Goal: Task Accomplishment & Management: Use online tool/utility

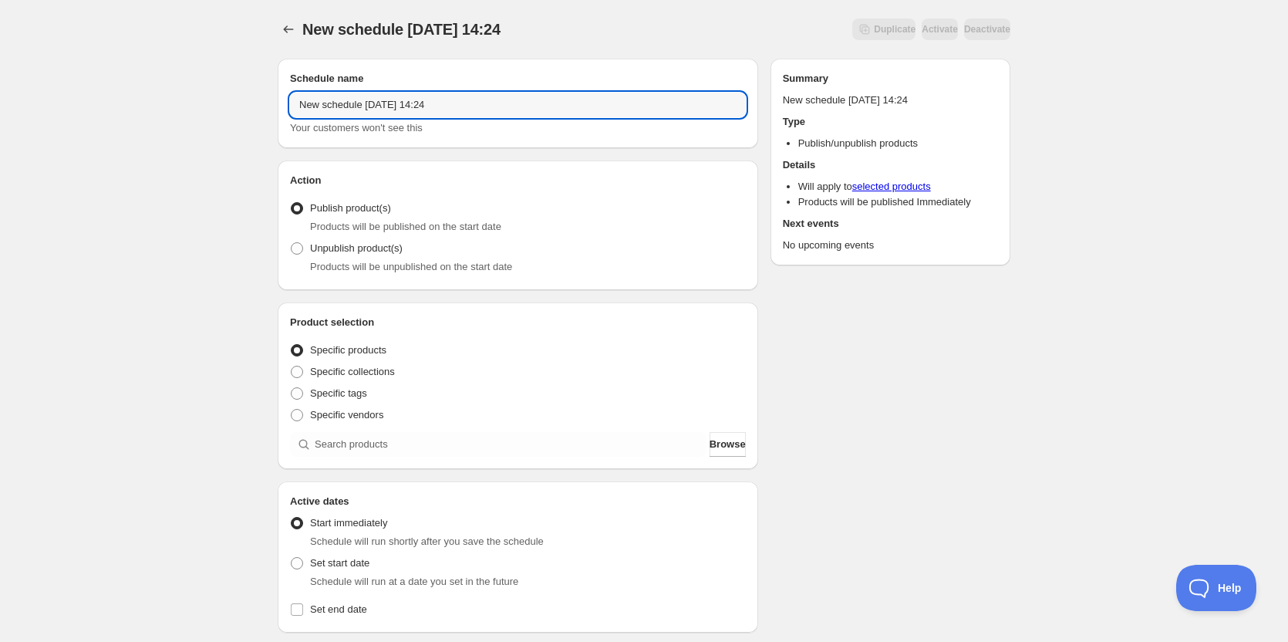
drag, startPoint x: 468, startPoint y: 102, endPoint x: 244, endPoint y: 93, distance: 223.8
click at [244, 93] on div "New schedule Aug 19 2025 14:24. This page is ready New schedule Aug 19 2025 14:…" at bounding box center [644, 587] width 1288 height 1175
click at [350, 104] on input "OFF" at bounding box center [518, 105] width 456 height 25
type input "OFF 08 22 2025"
click at [152, 281] on div "OFF 08 22 2025. This page is ready OFF 08 22 2025 Duplicate Activate Deactivate…" at bounding box center [644, 587] width 1288 height 1175
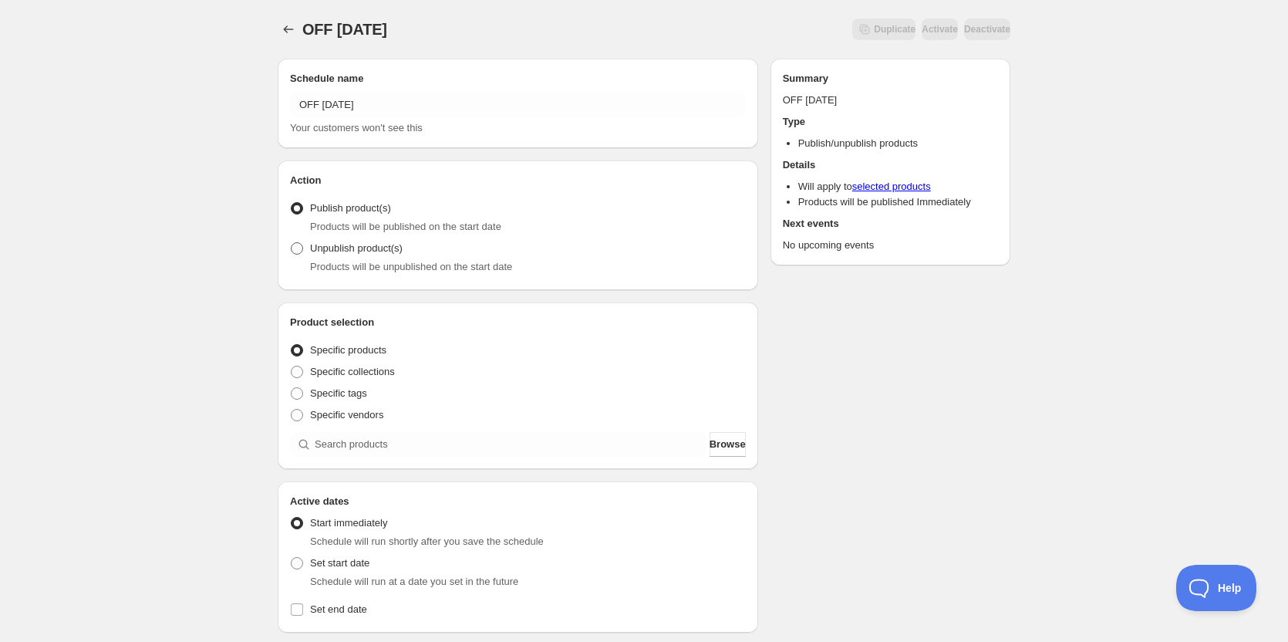
click at [298, 248] on span at bounding box center [297, 248] width 12 height 12
click at [291, 243] on input "Unpublish product(s)" at bounding box center [291, 242] width 1 height 1
radio input "true"
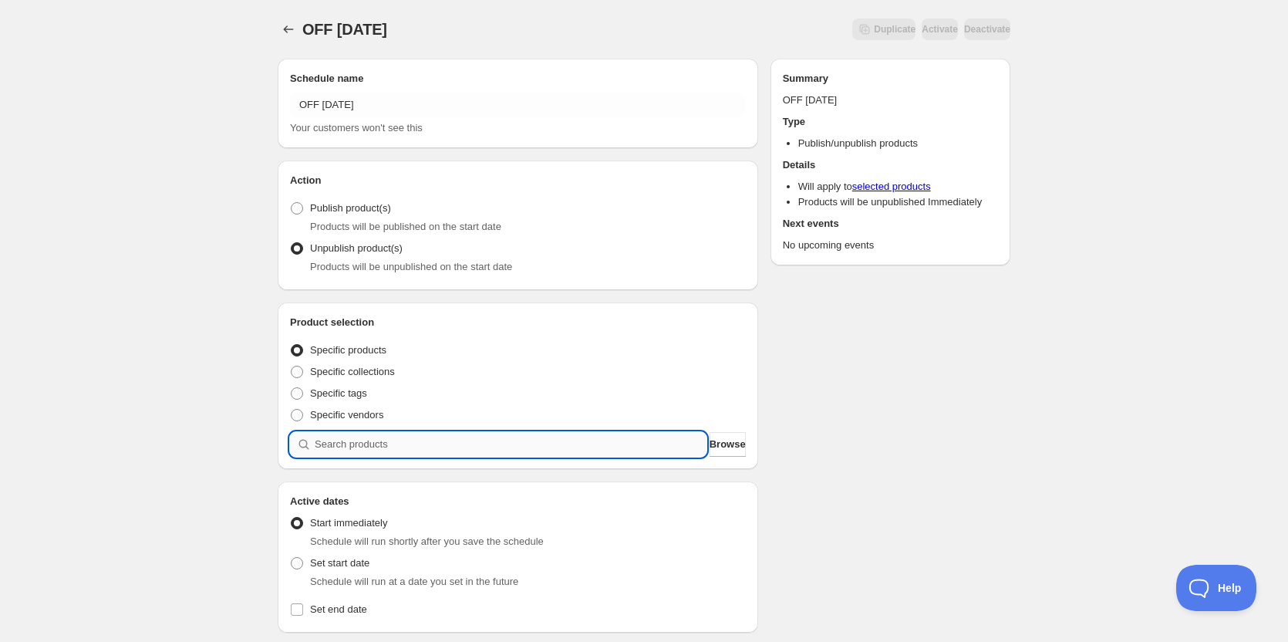
paste input "09 - chili con carne with chipotle mac n' cheese"
type input "09 - chili con carne with chipotle mac n' cheese"
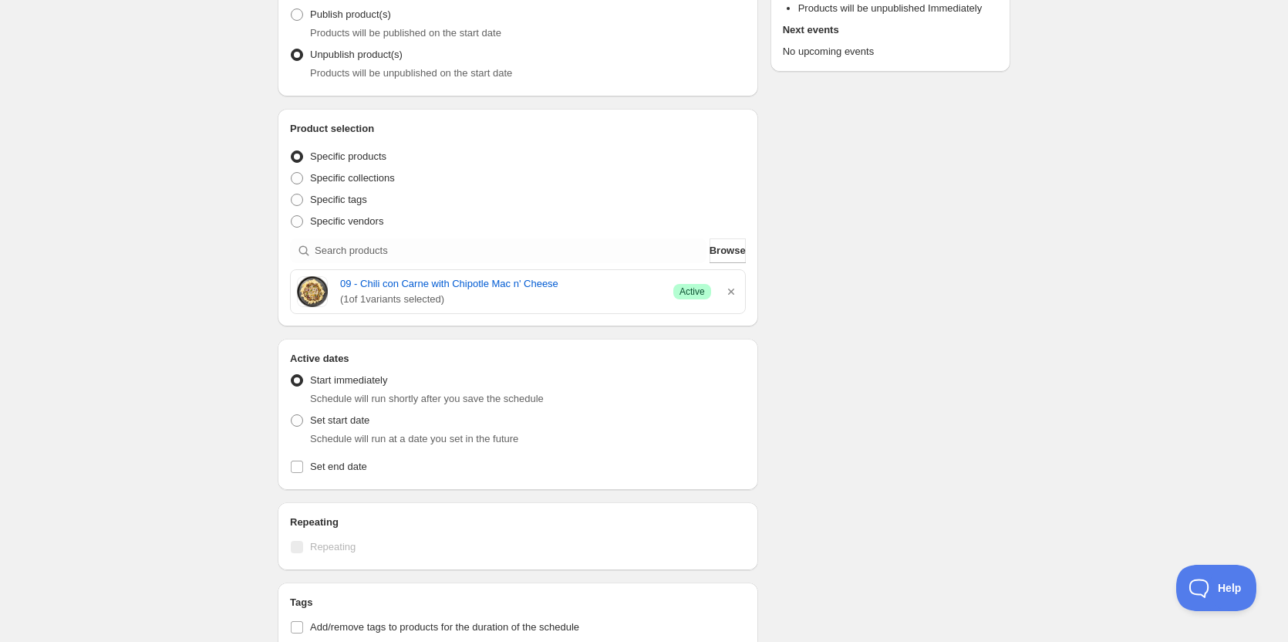
scroll to position [231, 0]
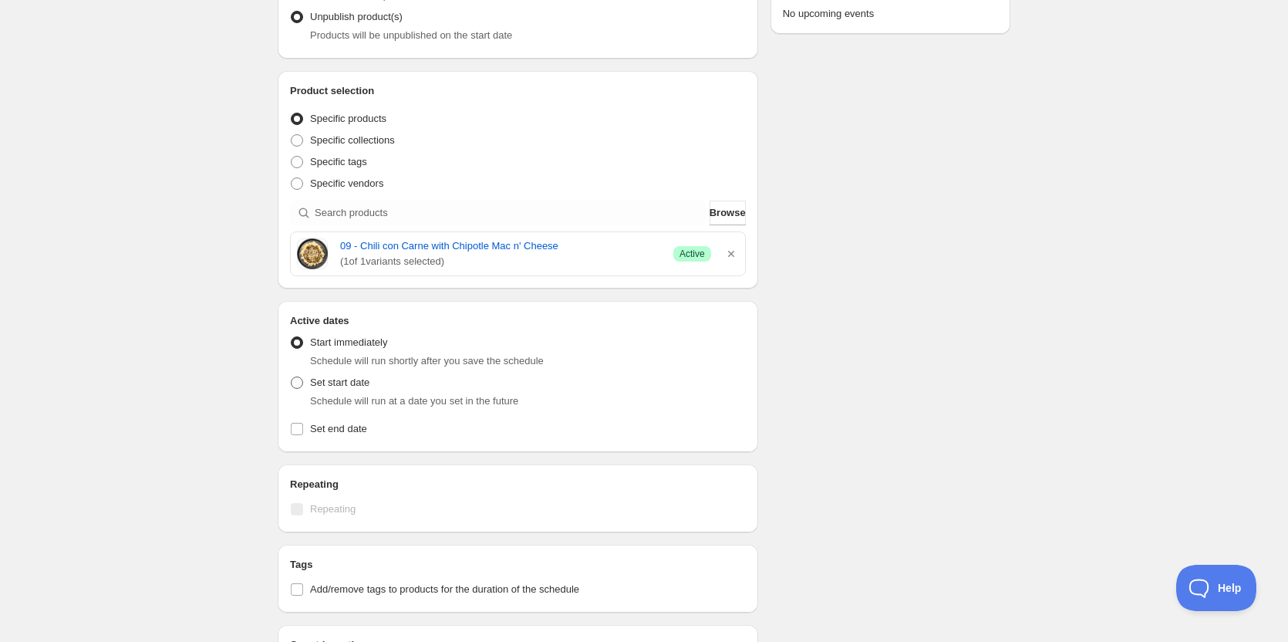
click at [295, 385] on span at bounding box center [297, 382] width 12 height 12
click at [291, 377] on input "Set start date" at bounding box center [291, 376] width 1 height 1
radio input "true"
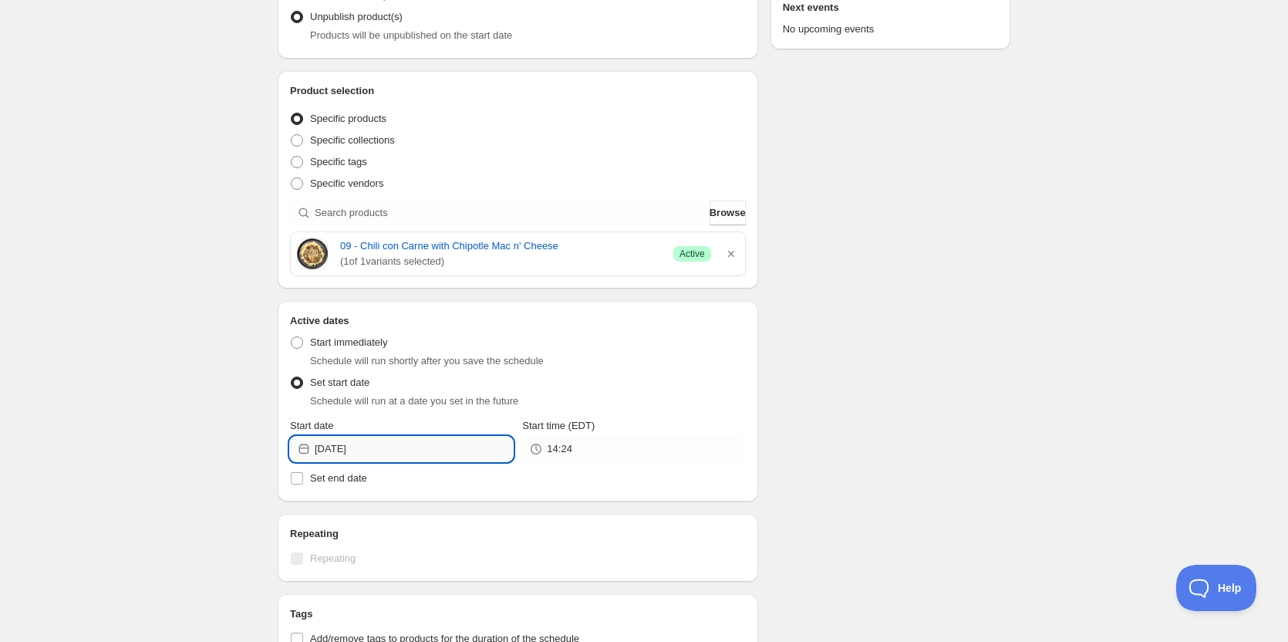
click at [403, 446] on input "2025-08-19" at bounding box center [414, 448] width 198 height 25
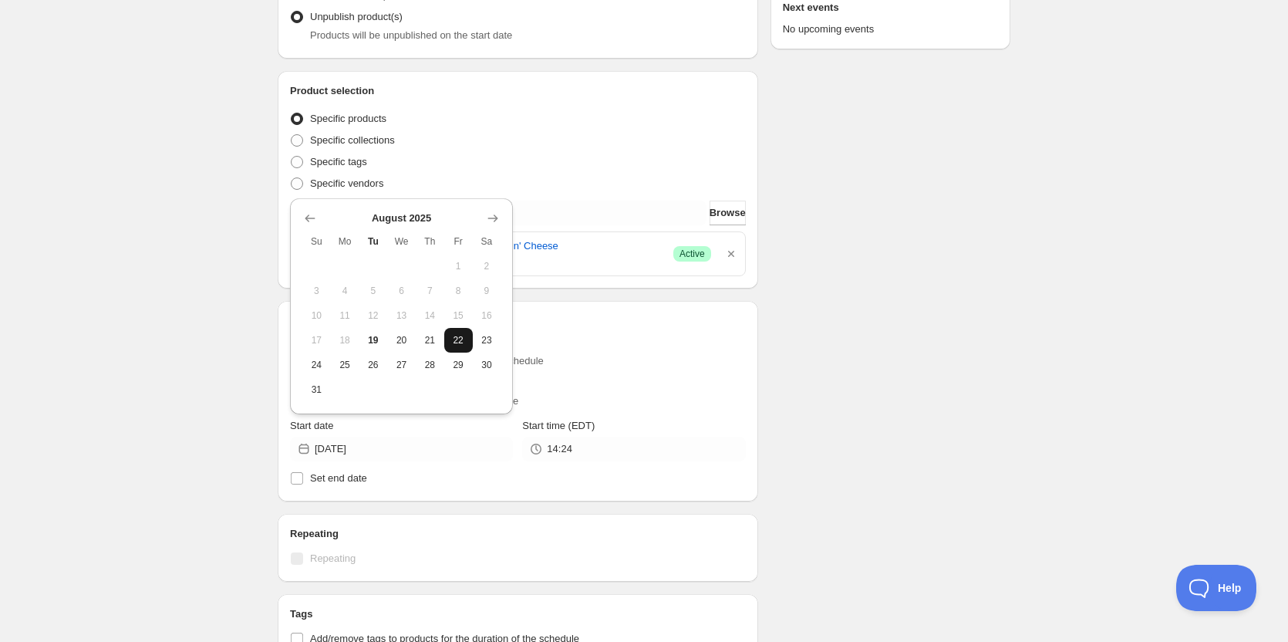
click at [463, 342] on span "22" at bounding box center [458, 340] width 16 height 12
type input "[DATE]"
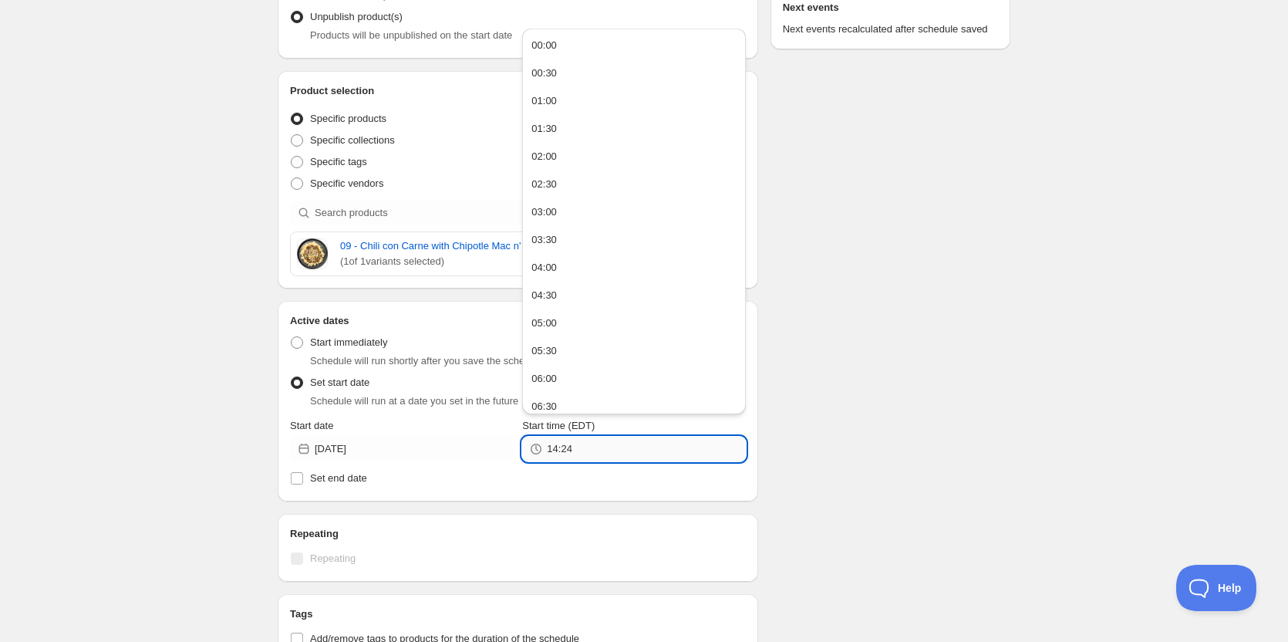
click at [607, 453] on input "14:24" at bounding box center [646, 448] width 198 height 25
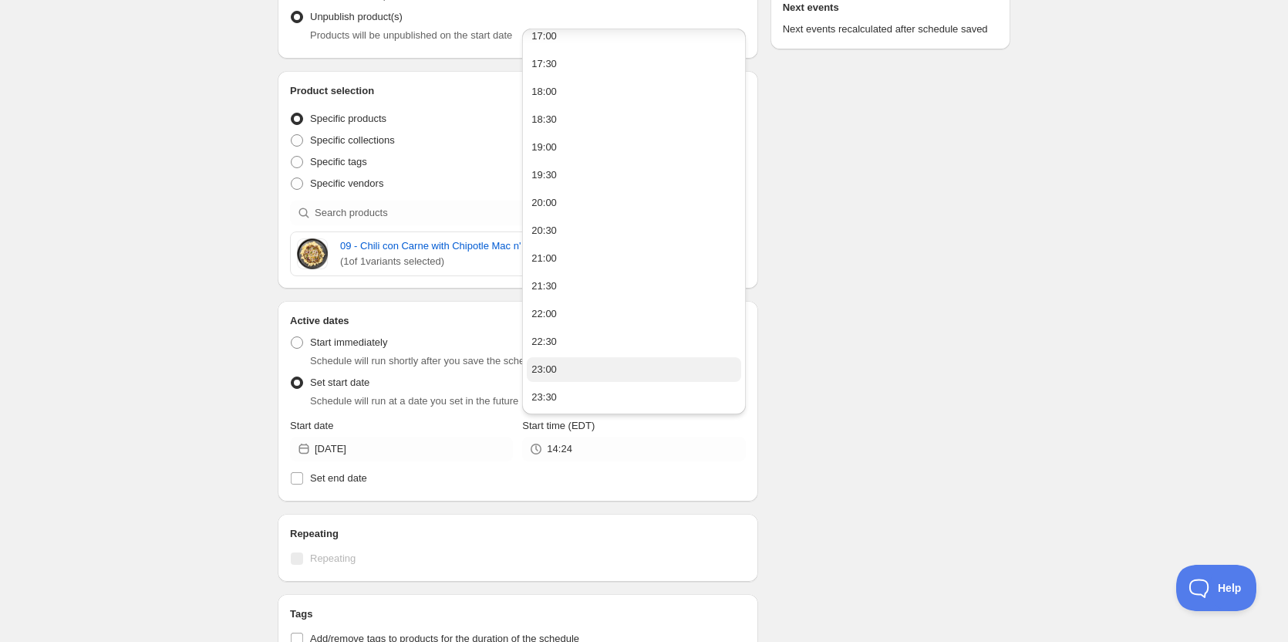
click at [561, 369] on button "23:00" at bounding box center [634, 369] width 214 height 25
type input "23:00"
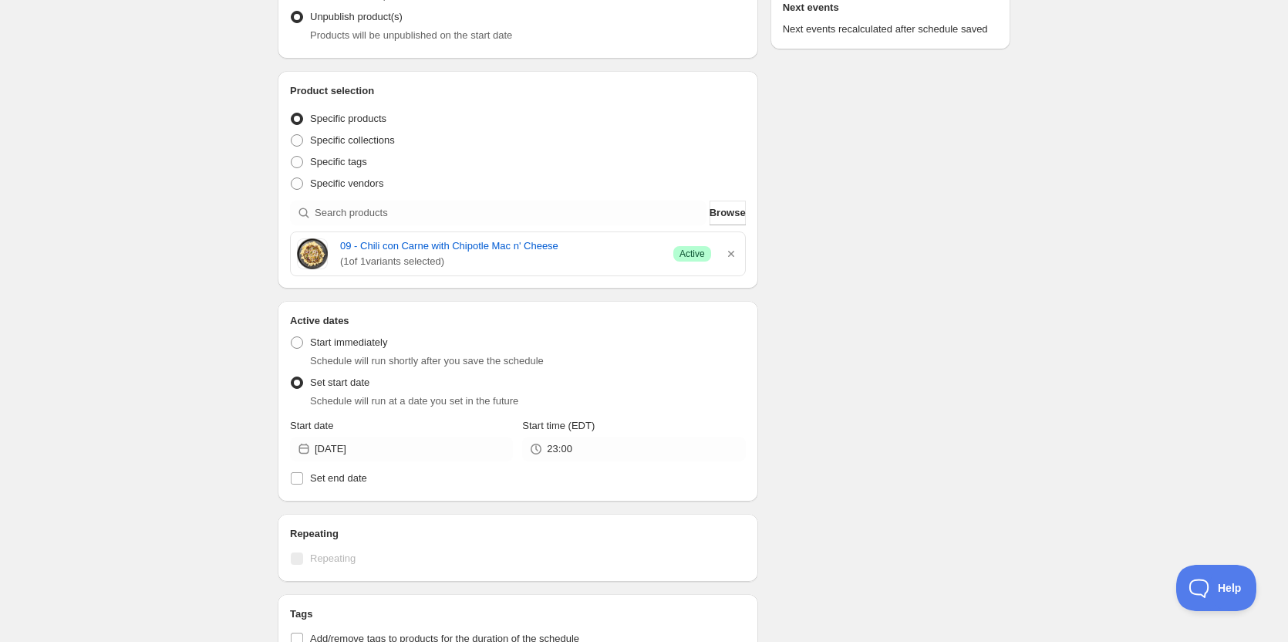
click at [905, 452] on div "Schedule name OFF 08 22 2025 Your customers won't see this Action Action Publis…" at bounding box center [637, 412] width 745 height 1195
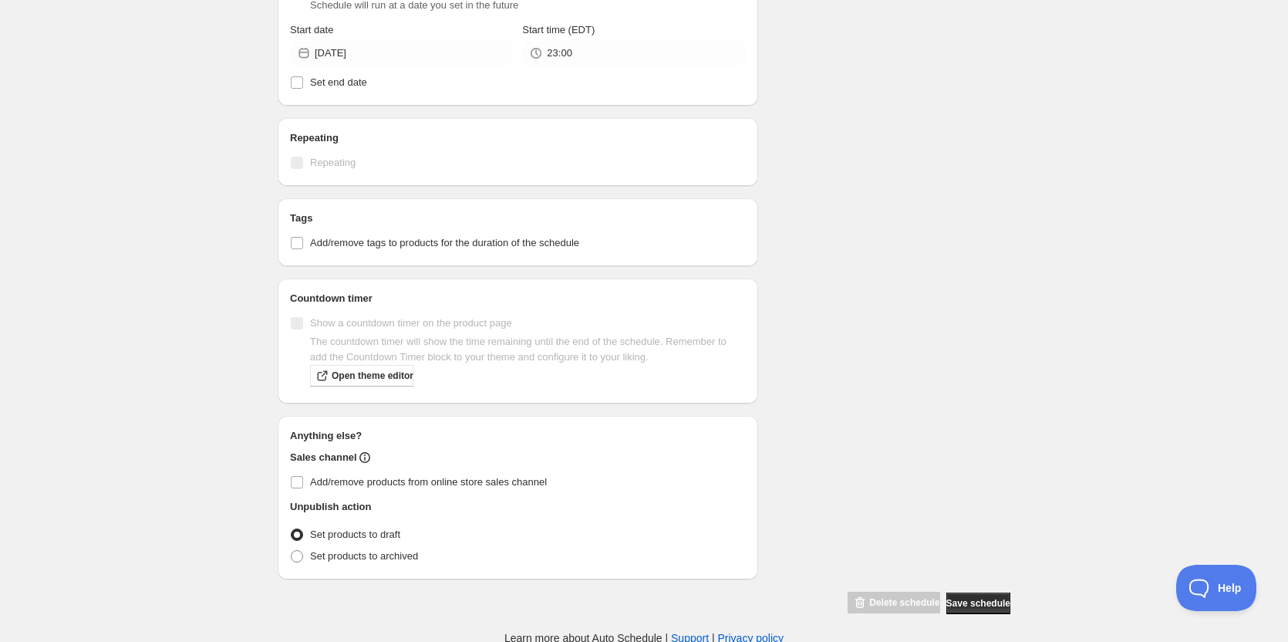
scroll to position [629, 0]
click at [298, 479] on input "Add/remove products from online store sales channel" at bounding box center [297, 479] width 12 height 12
checkbox input "true"
click at [984, 602] on span "Save schedule" at bounding box center [978, 601] width 64 height 12
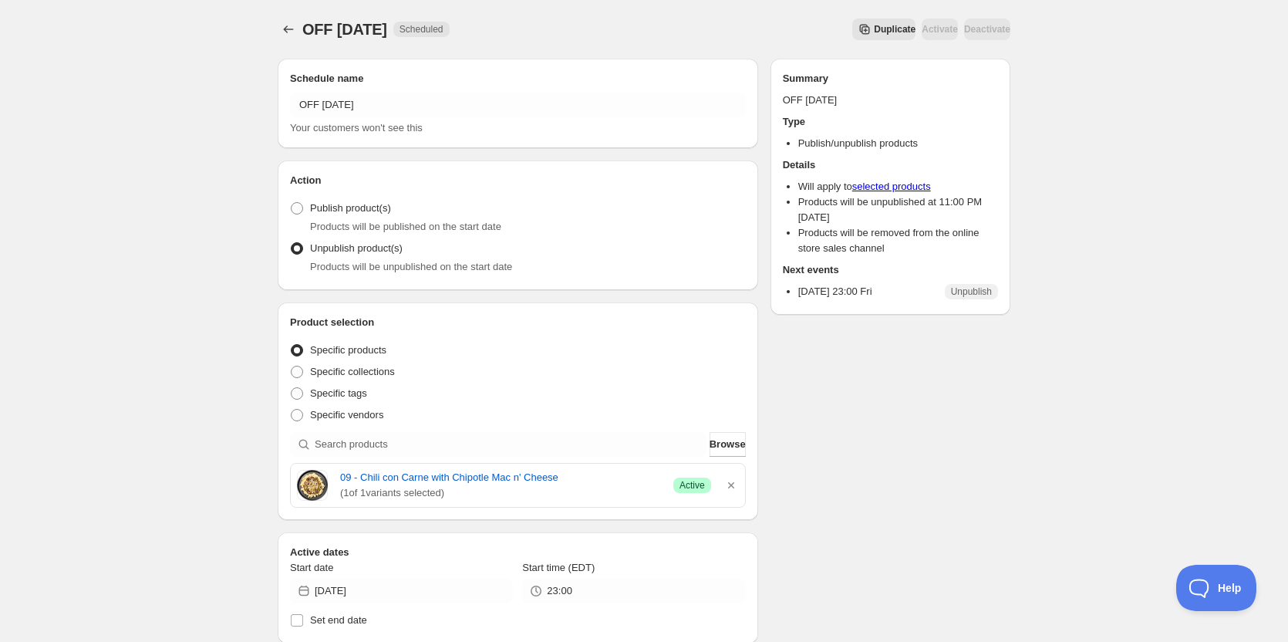
click at [870, 447] on div "Schedule name OFF 08 22 2025 Your customers won't see this Action Action Publis…" at bounding box center [637, 599] width 745 height 1106
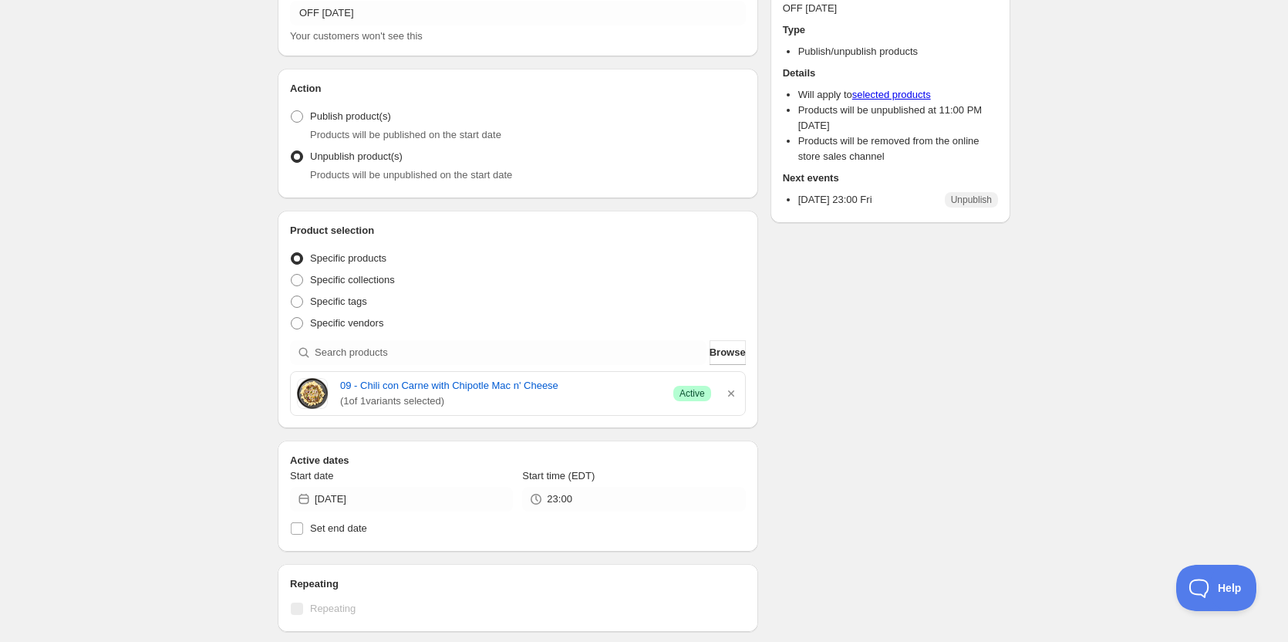
scroll to position [231, 0]
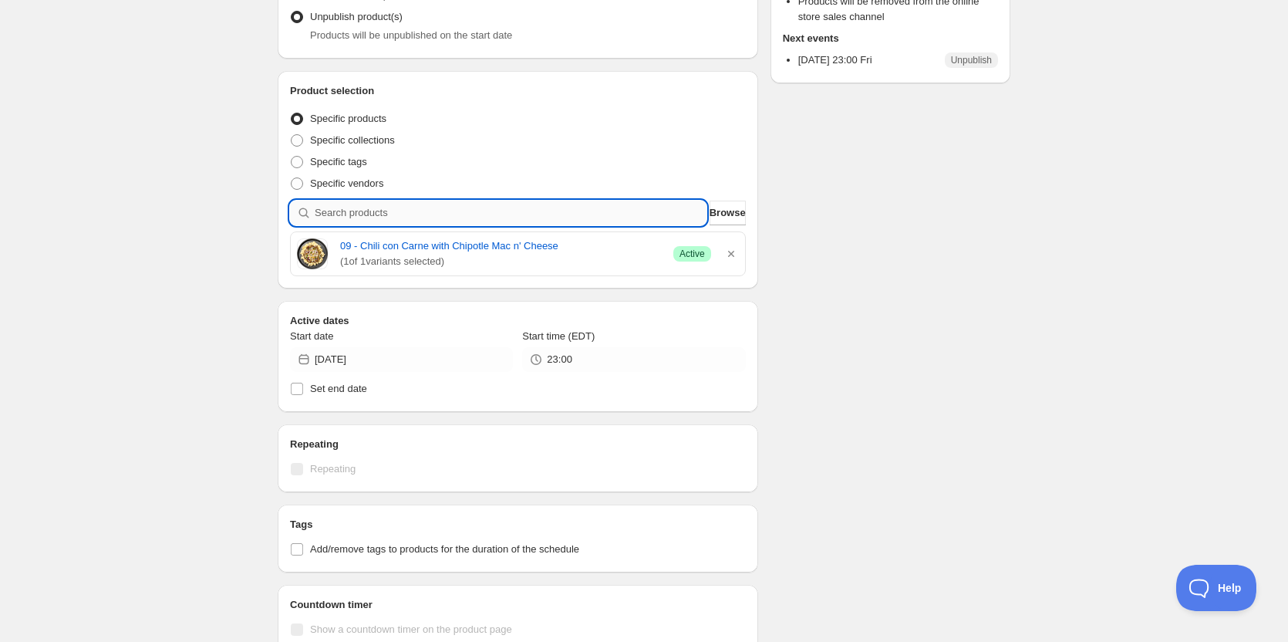
paste input "23 - keto asian beef and zucchini noodle power bowl"
type input "23 - keto asian beef and zucchini noodle power bowl"
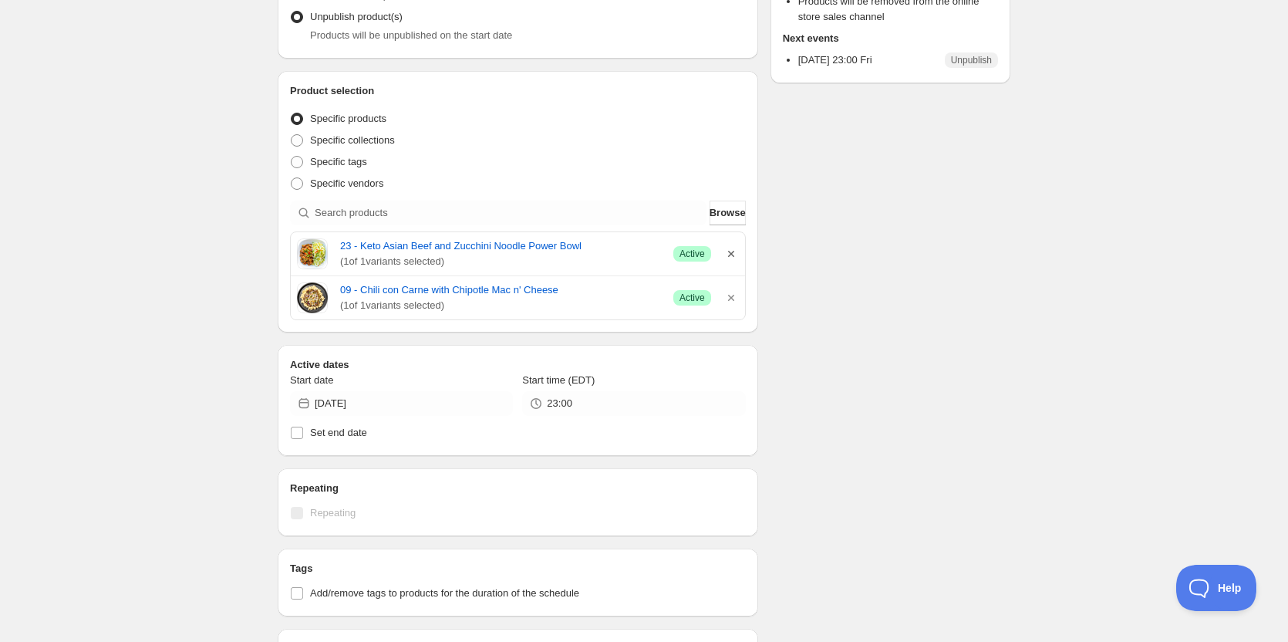
click at [734, 256] on icon "button" at bounding box center [730, 253] width 15 height 15
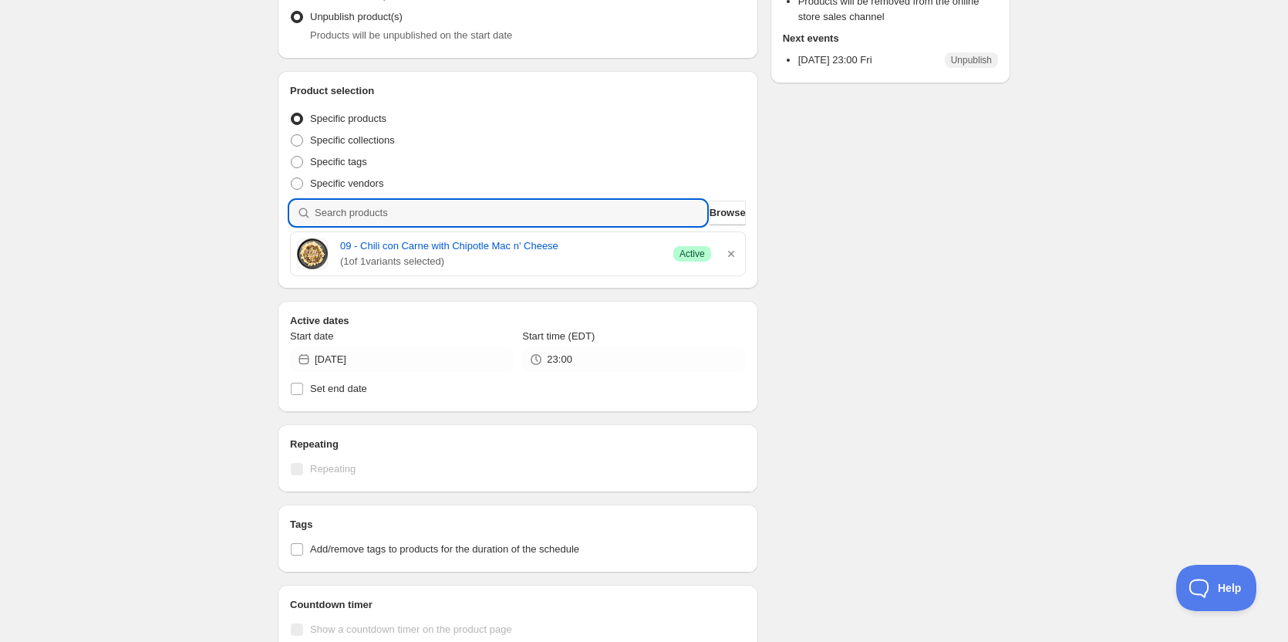
drag, startPoint x: 446, startPoint y: 216, endPoint x: 176, endPoint y: 337, distance: 296.5
click at [176, 337] on div "OFF 08 22 2025. This page is ready OFF 08 22 2025 Scheduled Duplicate Activate …" at bounding box center [644, 360] width 1288 height 1183
paste input "25 - keto shepherd's pie with cauliflower mash (gf)"
type input "25 - keto shepherd's pie with cauliflower mash (gf)"
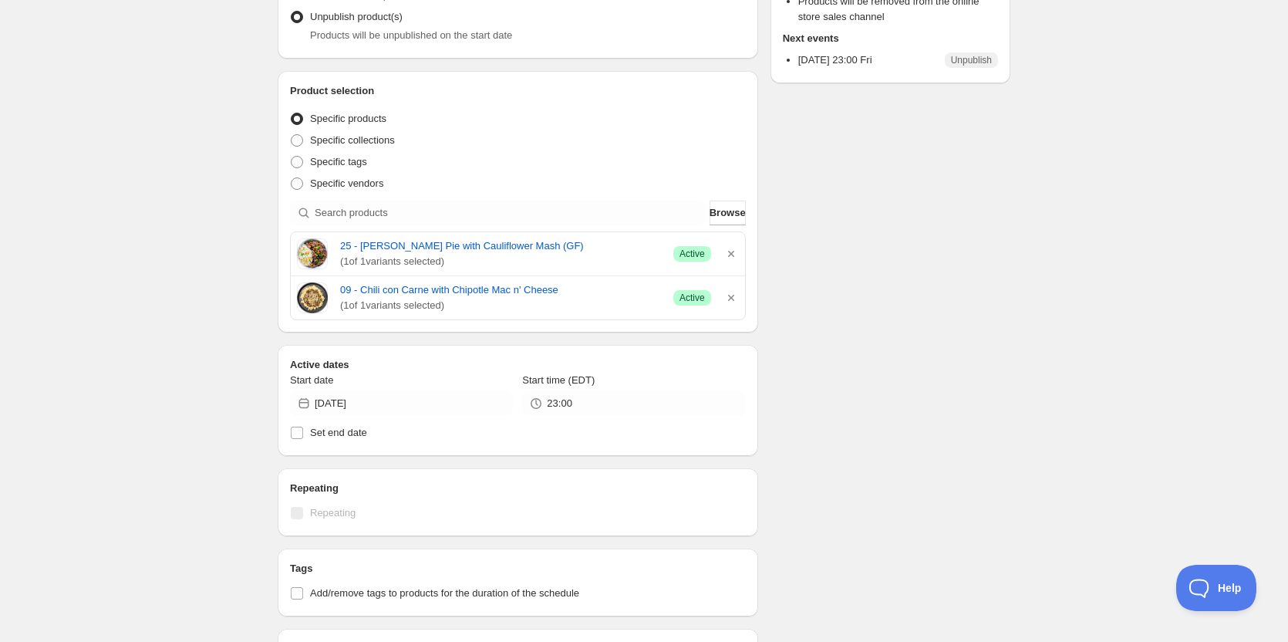
click at [113, 219] on div "OFF 08 22 2025. This page is ready OFF 08 22 2025 Scheduled Duplicate Activate …" at bounding box center [644, 382] width 1288 height 1227
click at [127, 254] on div "OFF 08 22 2025. This page is ready OFF 08 22 2025 Scheduled Duplicate Activate …" at bounding box center [644, 382] width 1288 height 1227
click at [229, 221] on div "OFF 08 22 2025. This page is ready OFF 08 22 2025 Scheduled Duplicate Activate …" at bounding box center [644, 382] width 1288 height 1227
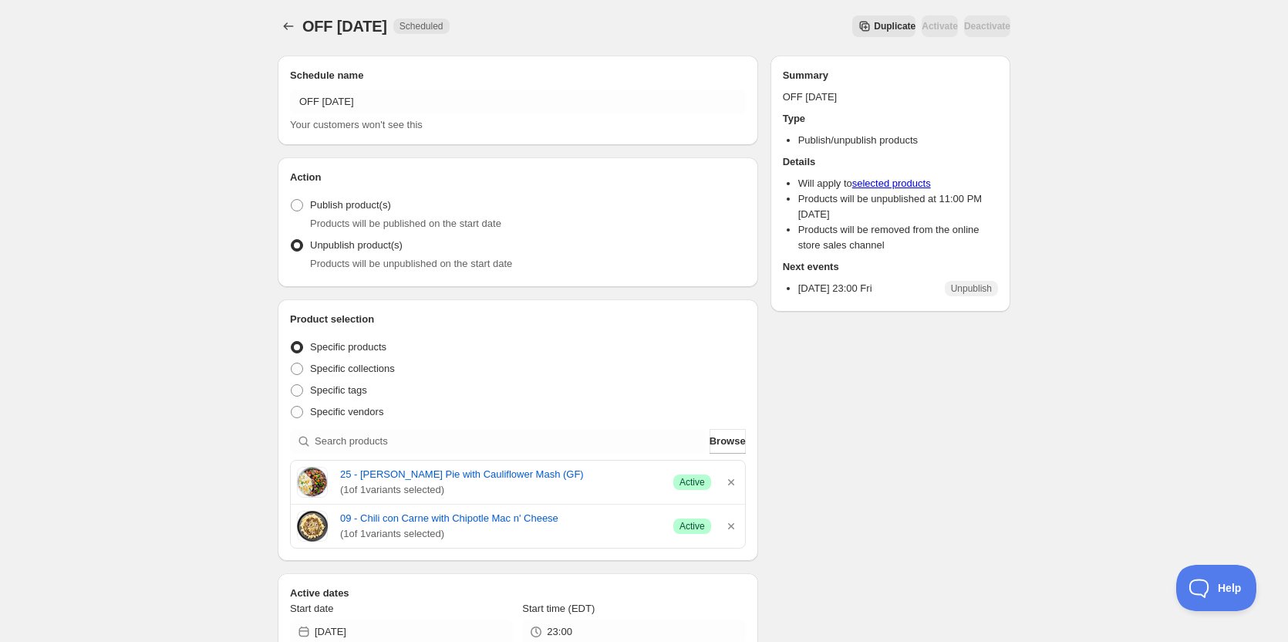
scroll to position [0, 0]
click at [725, 443] on span "Browse" at bounding box center [727, 443] width 36 height 15
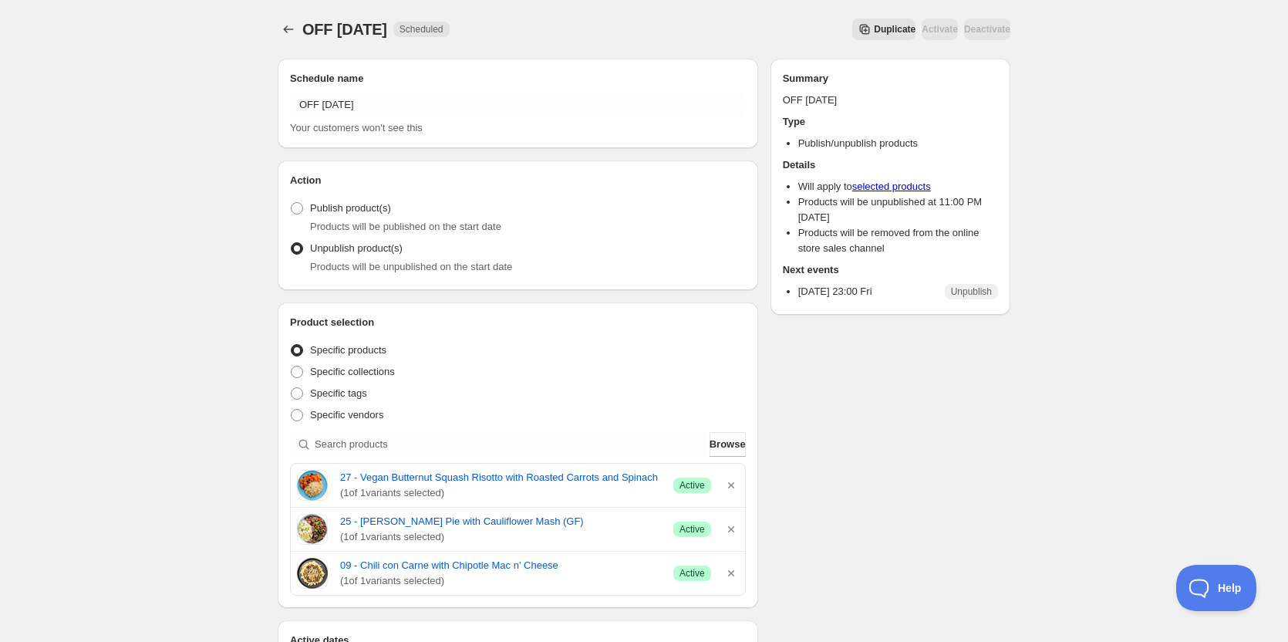
click at [207, 259] on div "OFF 08 22 2025. This page is ready OFF 08 22 2025 Scheduled Duplicate Activate …" at bounding box center [644, 635] width 1288 height 1271
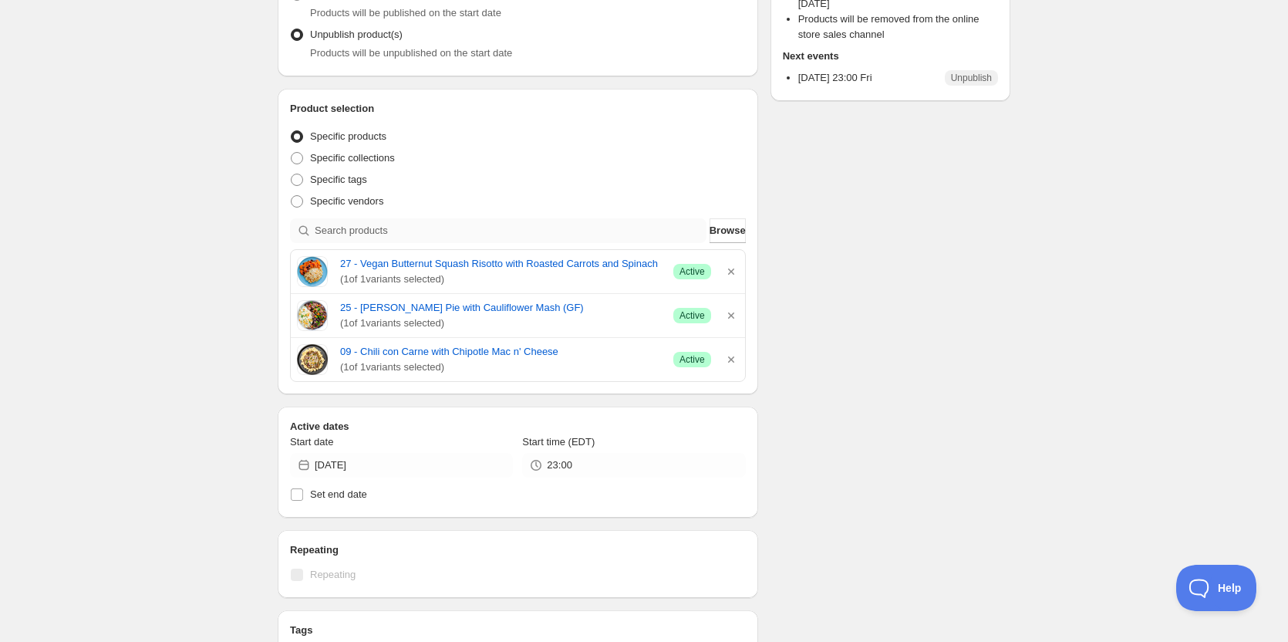
scroll to position [231, 0]
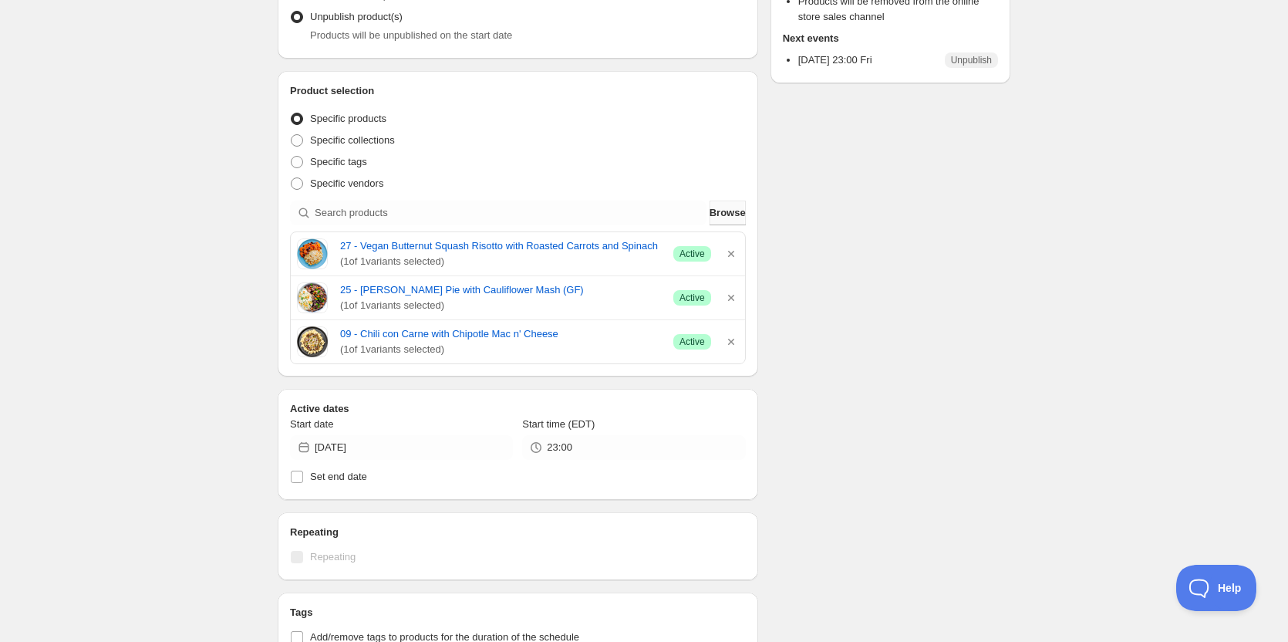
click at [723, 211] on span "Browse" at bounding box center [727, 212] width 36 height 15
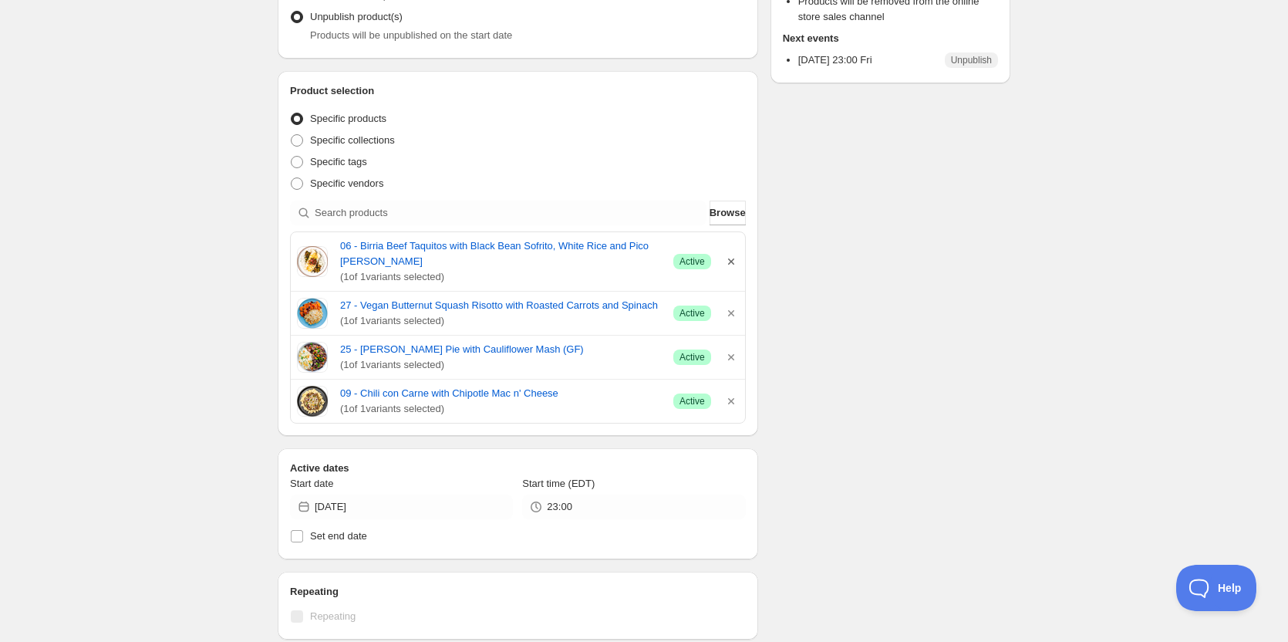
click at [732, 263] on icon "button" at bounding box center [731, 261] width 6 height 6
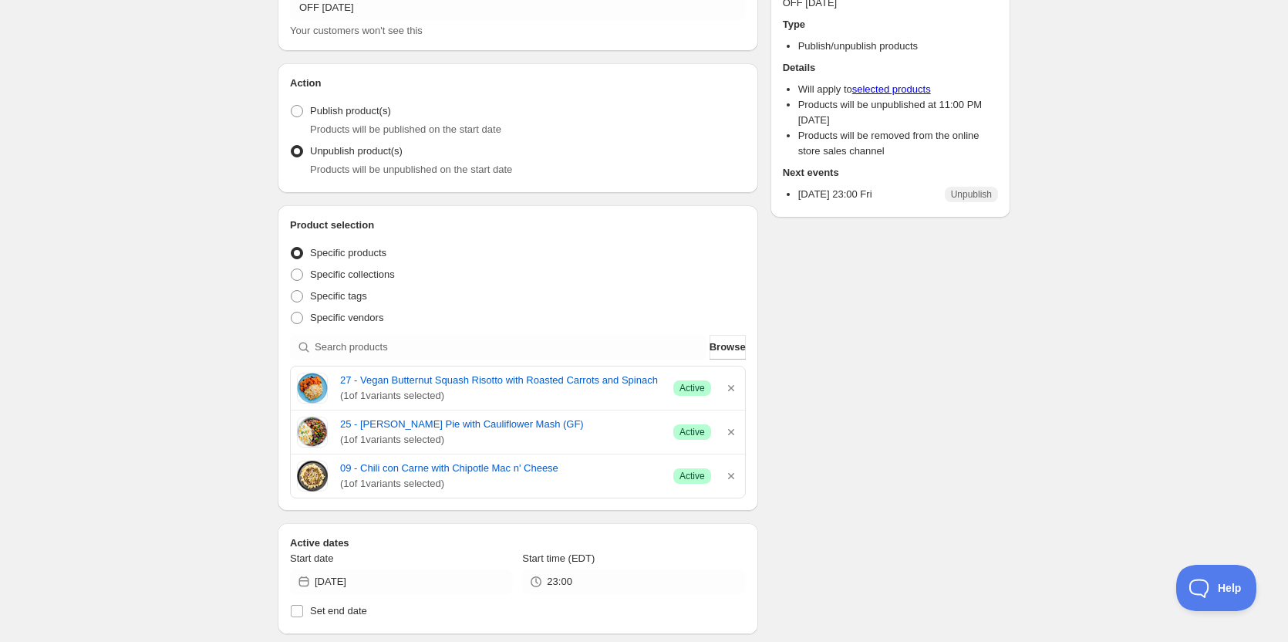
scroll to position [154, 0]
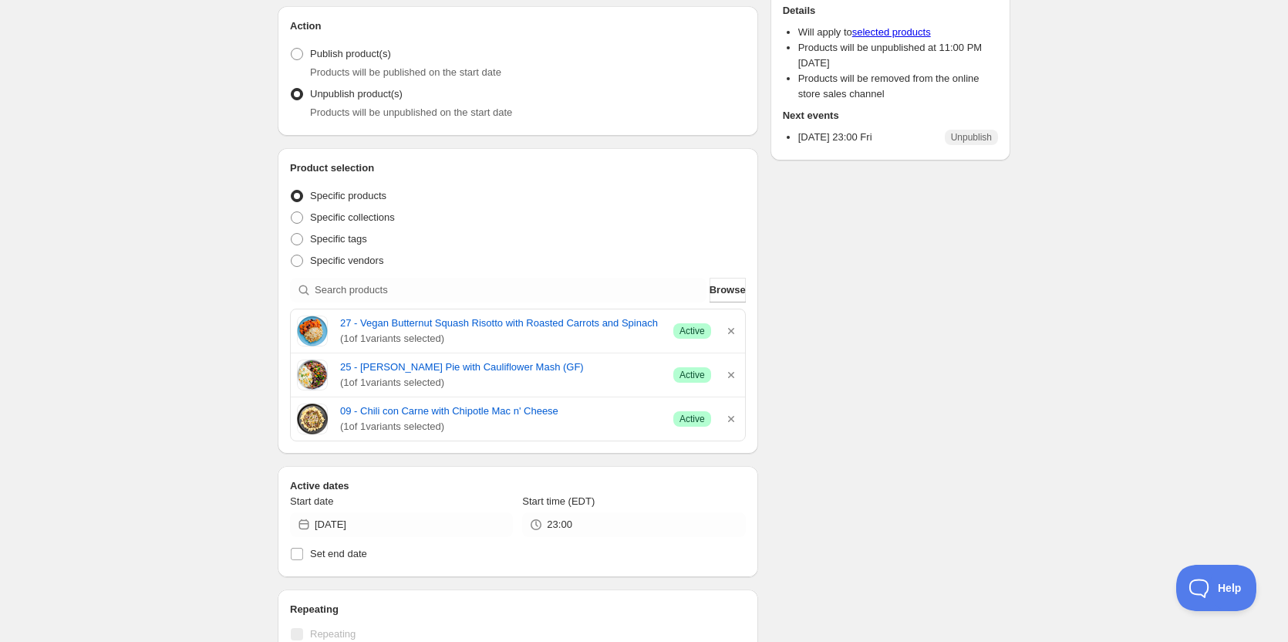
click at [711, 305] on div "Product selection Entity type Specific products Specific collections Specific t…" at bounding box center [518, 300] width 456 height 281
click at [716, 285] on span "Browse" at bounding box center [727, 289] width 36 height 15
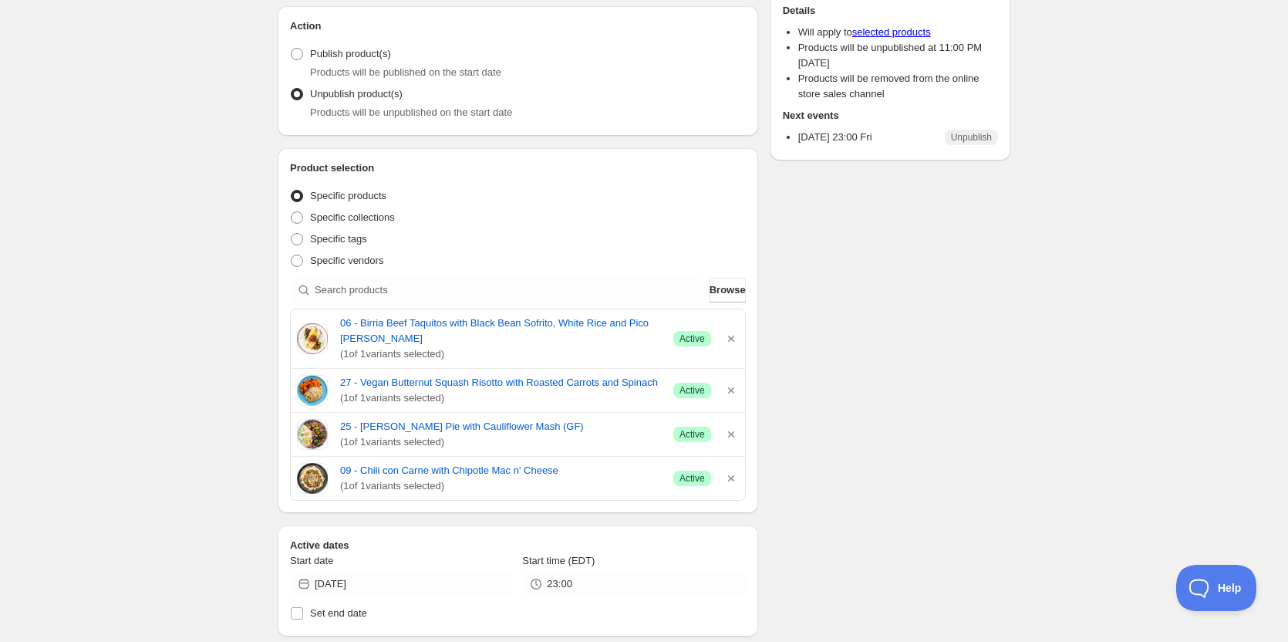
click at [899, 440] on div "Schedule name OFF 08 22 2025 Your customers won't see this Action Action Publis…" at bounding box center [637, 518] width 745 height 1253
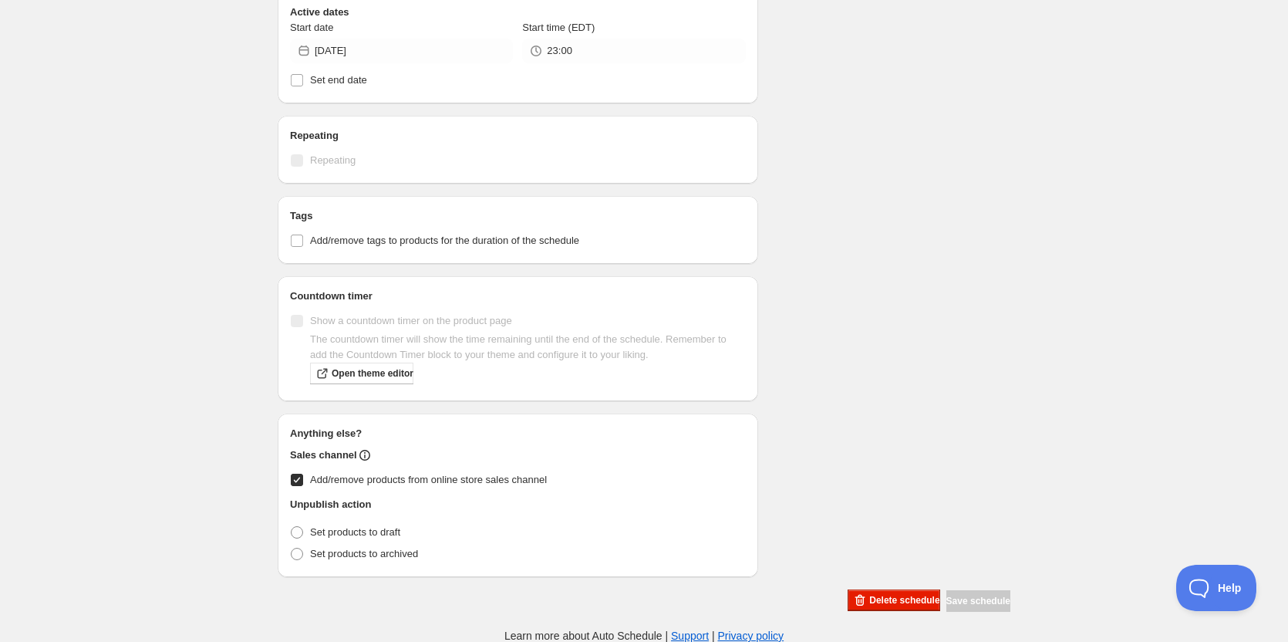
scroll to position [224, 0]
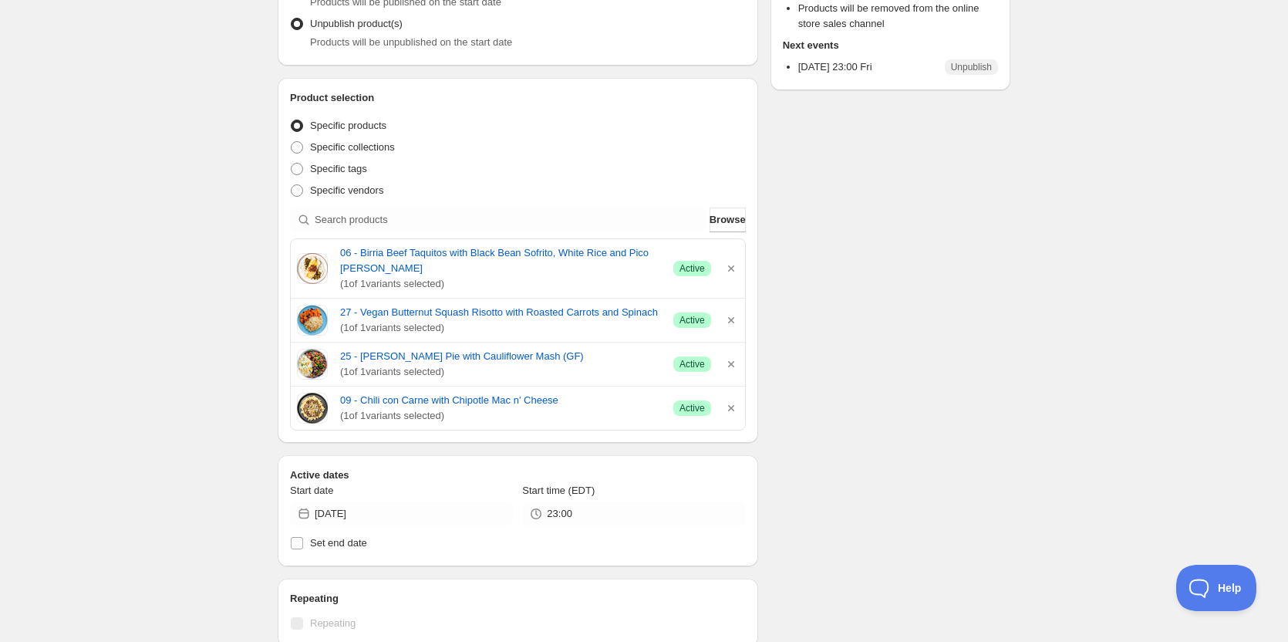
drag, startPoint x: 490, startPoint y: 424, endPoint x: 292, endPoint y: 278, distance: 246.5
click at [292, 278] on div "06 - Birria Beef Taquitos with Black Bean Sofrito, White Rice and Pico de Gallo…" at bounding box center [518, 334] width 456 height 192
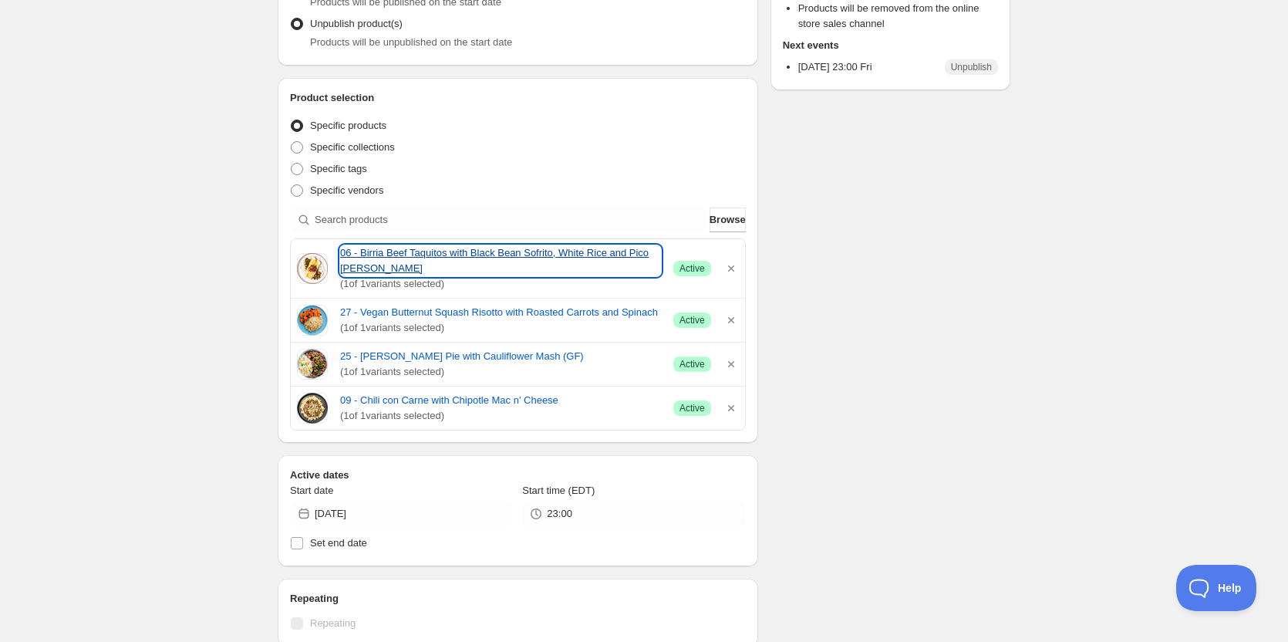
copy div "06 - Birria Beef Taquitos with Black Bean Sofrito, White Rice and Pico de Gallo…"
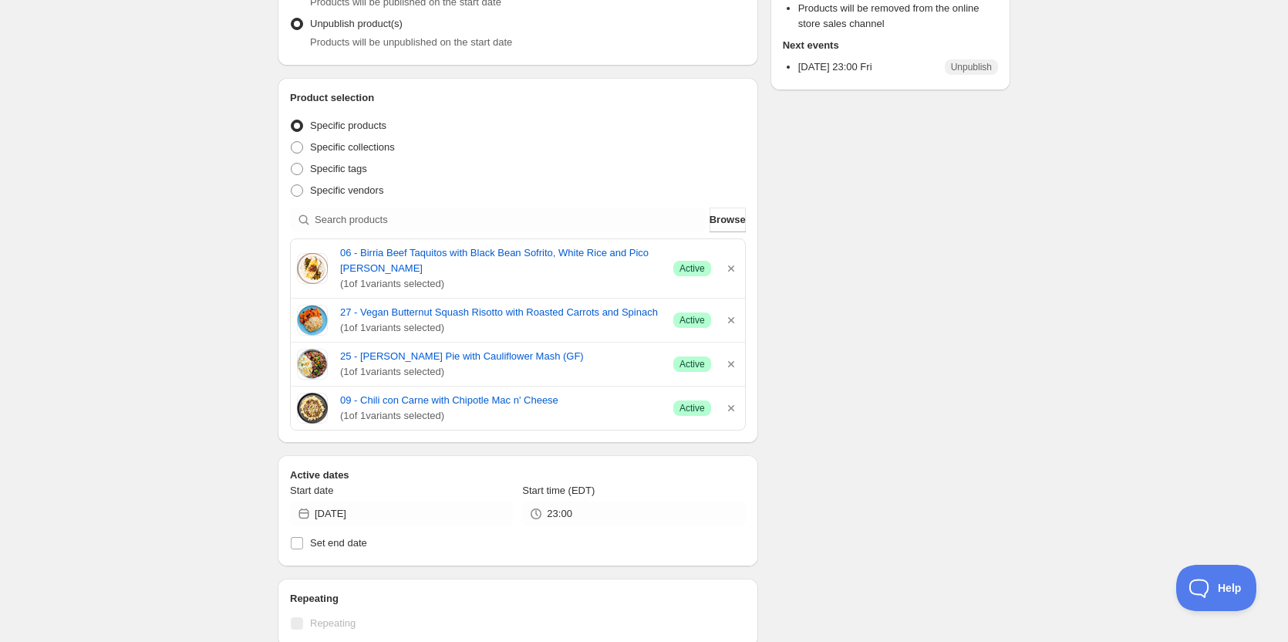
click at [94, 315] on div "OFF 08 22 2025. This page is ready OFF 08 22 2025 Scheduled Duplicate Activate …" at bounding box center [644, 441] width 1288 height 1330
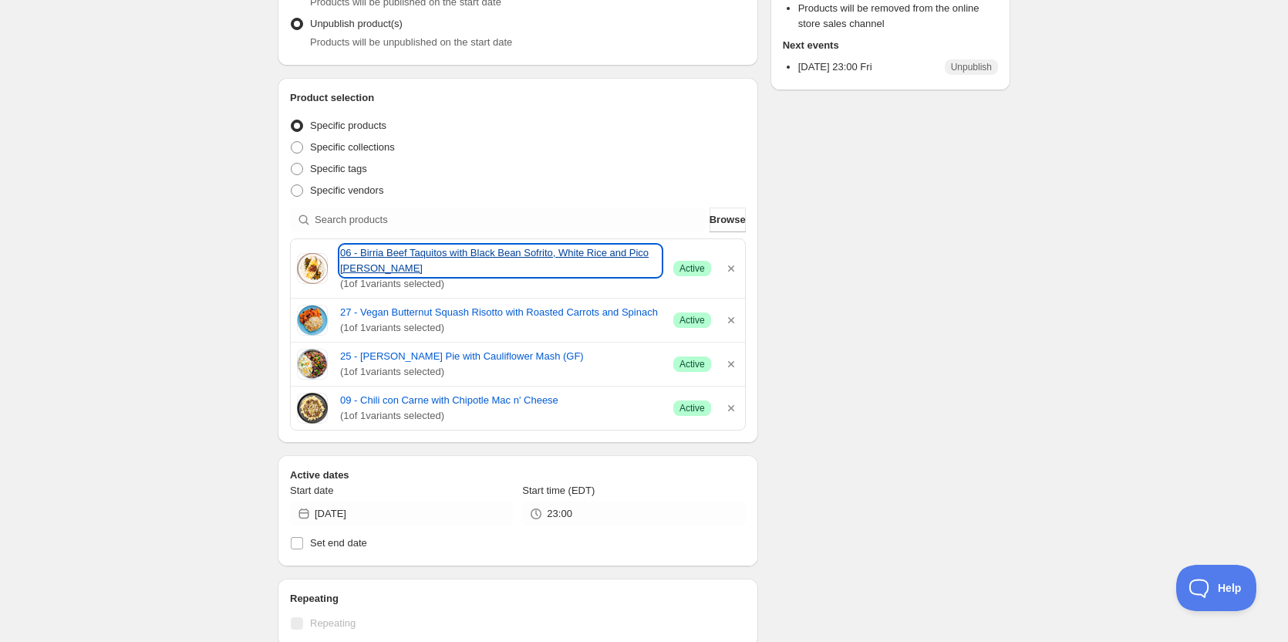
click at [422, 250] on link "06 - Birria Beef Taquitos with Black Bean Sofrito, White Rice and Pico de Gallo" at bounding box center [500, 260] width 321 height 31
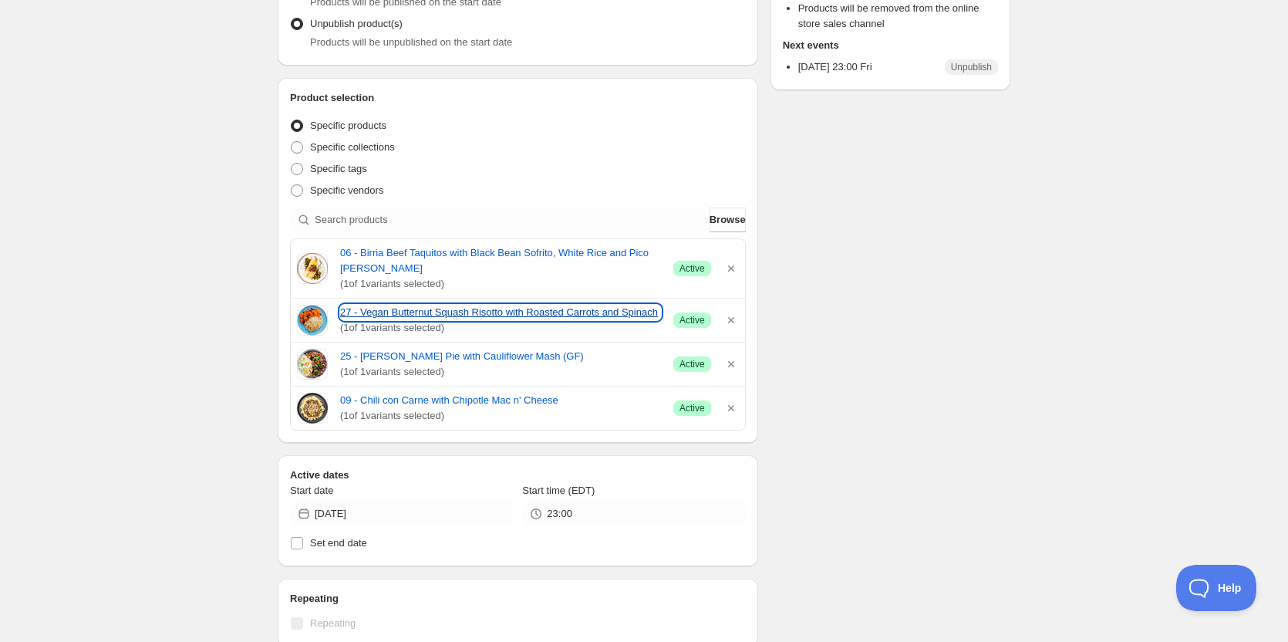
click at [463, 313] on link "27 - Vegan Butternut Squash Risotto with Roasted Carrots and Spinach" at bounding box center [500, 312] width 321 height 15
click at [399, 310] on link "27 - Vegan Butternut Squash Risotto with Roasted Carrots and Spinach" at bounding box center [500, 312] width 321 height 15
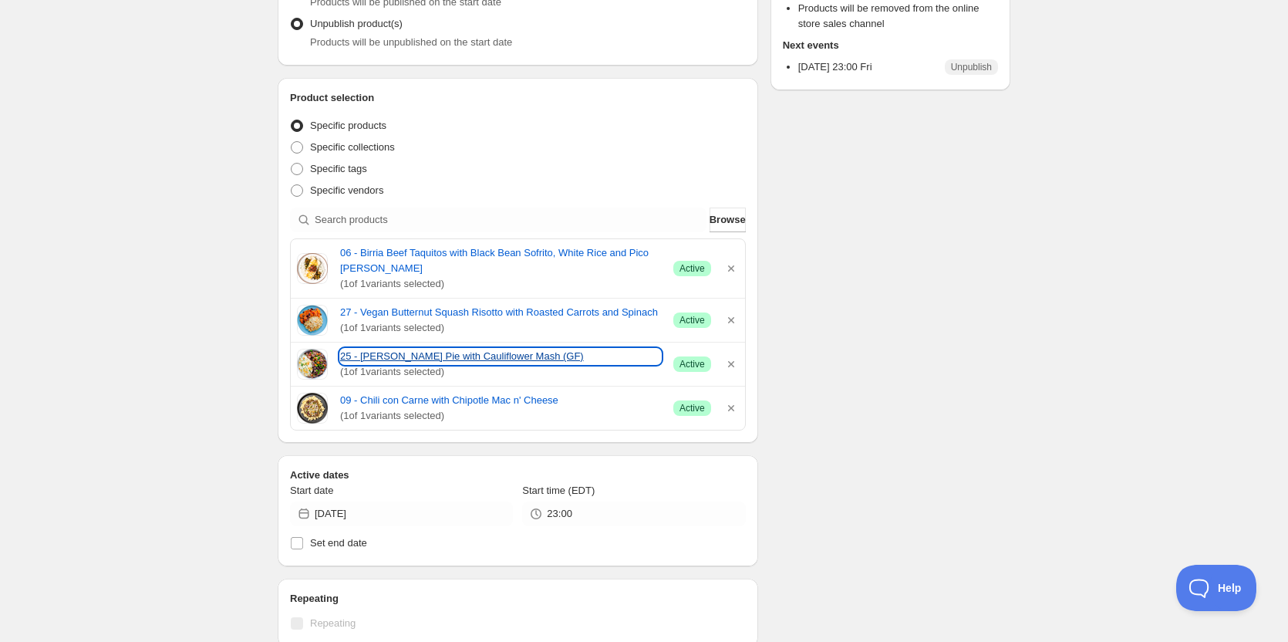
click at [362, 355] on link "25 - Keto Shepherd's Pie with Cauliflower Mash (GF)" at bounding box center [500, 356] width 321 height 15
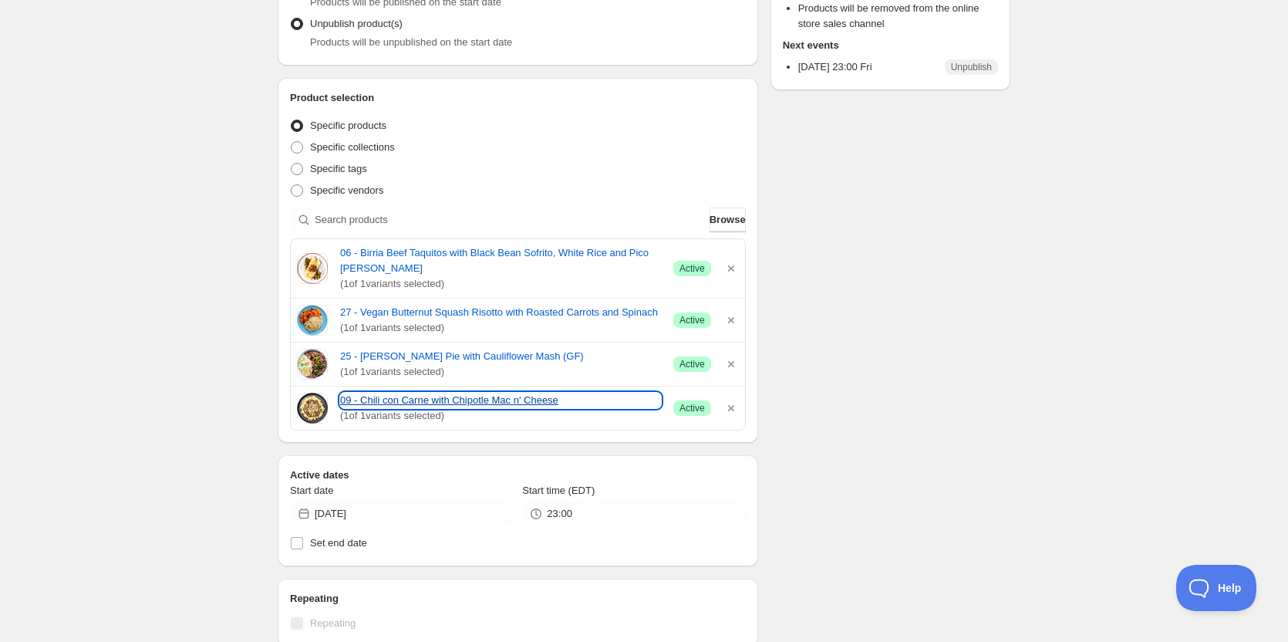
click at [379, 400] on link "09 - Chili con Carne with Chipotle Mac n' Cheese" at bounding box center [500, 400] width 321 height 15
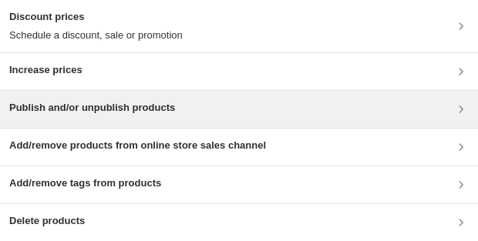
click at [101, 103] on h3 "Publish and/or unpublish products" at bounding box center [92, 107] width 166 height 15
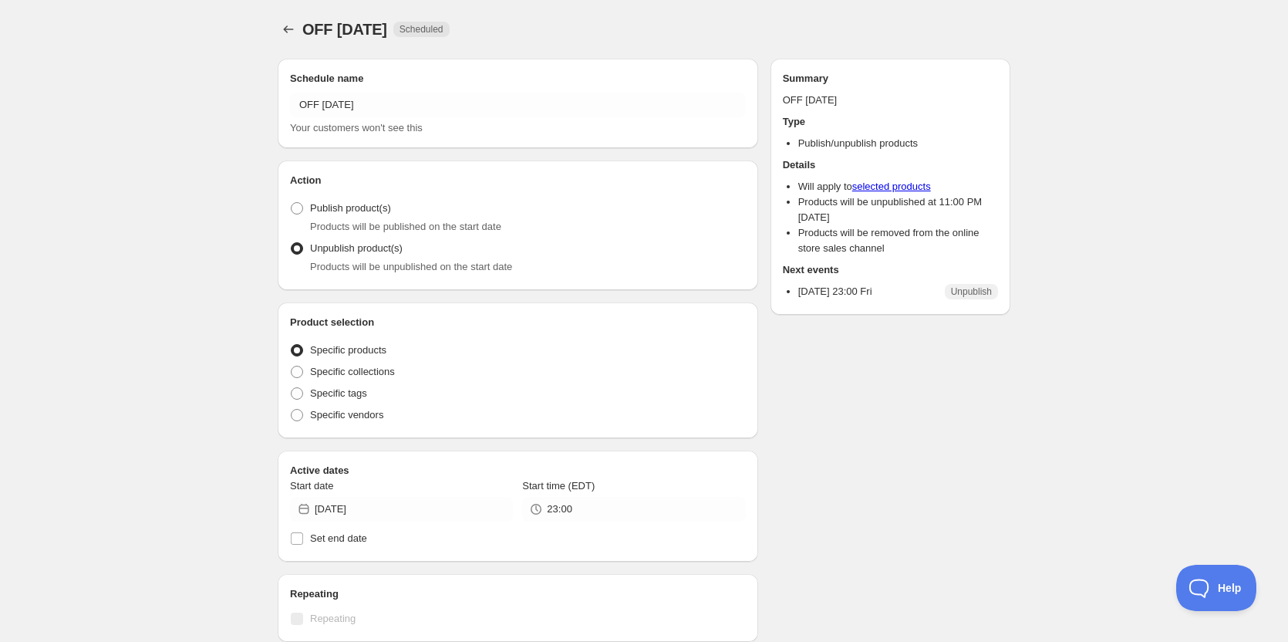
radio input "true"
checkbox input "true"
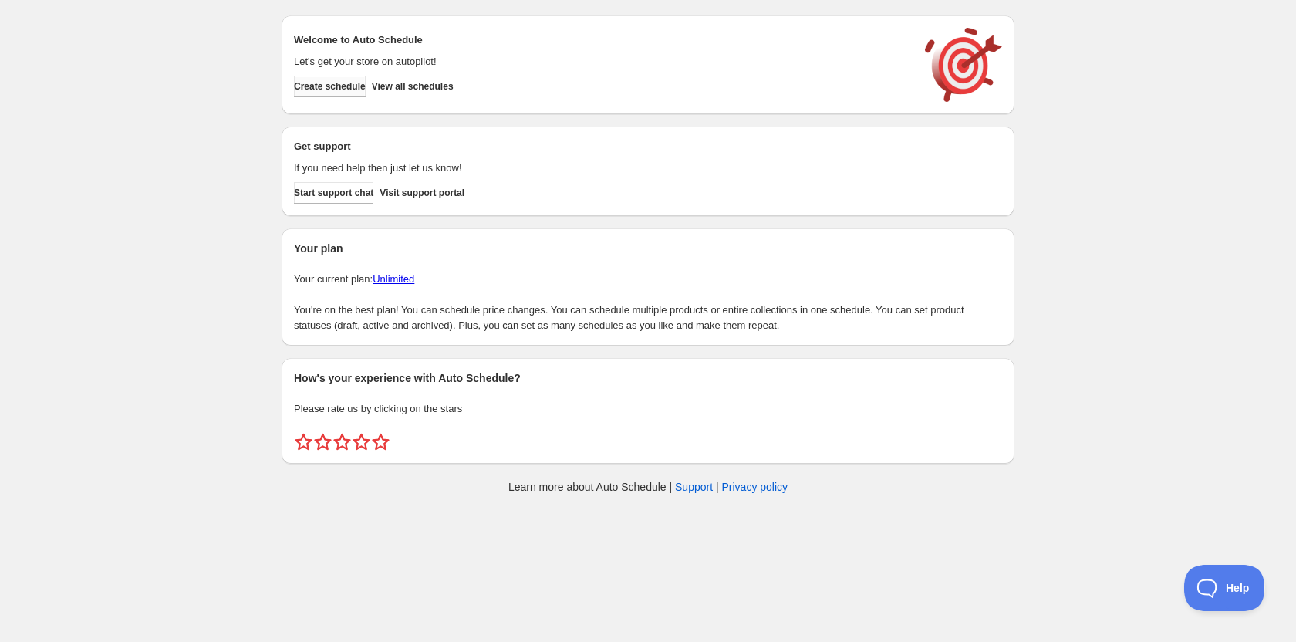
click at [337, 84] on span "Create schedule" at bounding box center [330, 86] width 72 height 12
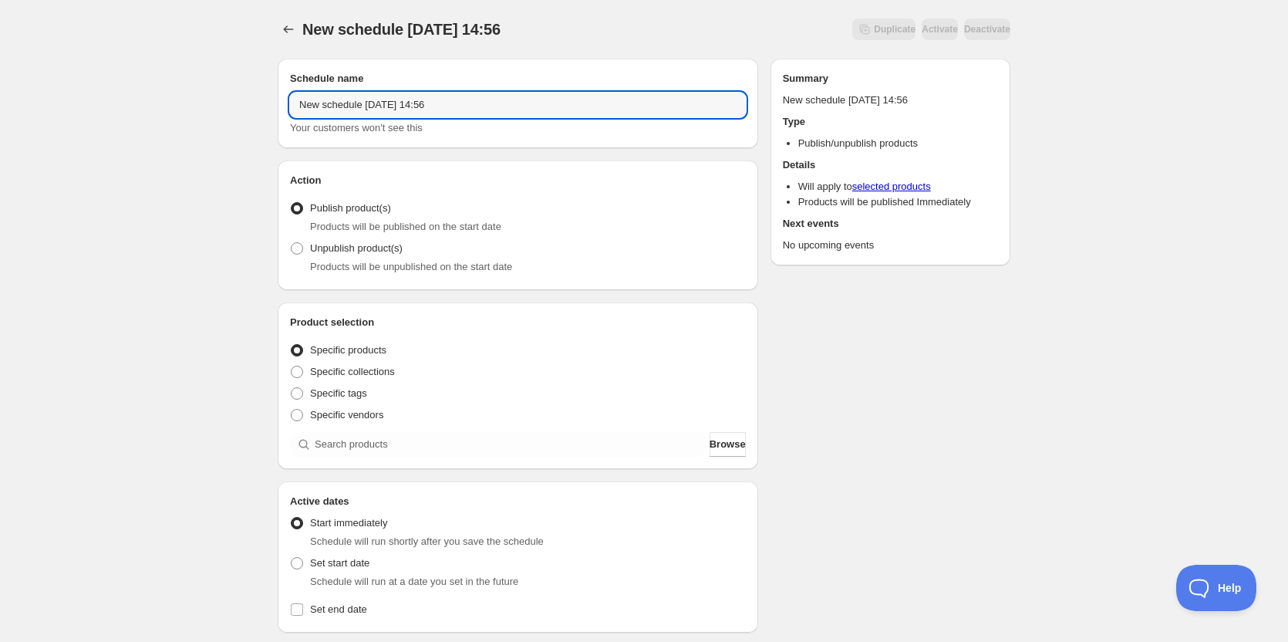
drag, startPoint x: 416, startPoint y: 96, endPoint x: 307, endPoint y: 90, distance: 109.6
click at [312, 91] on div "Schedule name New schedule Aug 19 2025 14:56 Your customers won't see this" at bounding box center [518, 103] width 456 height 65
type input "N"
type input "ON [DATE]"
click at [232, 403] on div "ON 08 22 2025. This page is ready ON 08 22 2025 Duplicate Activate Deactivate M…" at bounding box center [644, 587] width 1288 height 1175
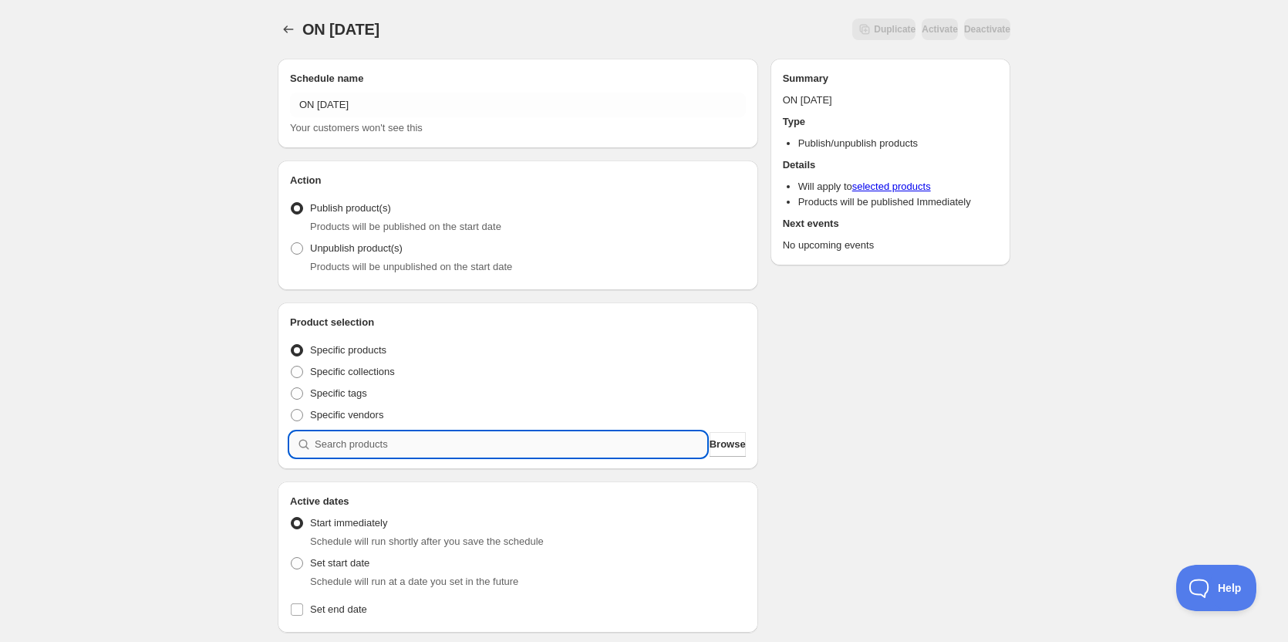
paste input "09 - Beef Burrito Bowl with Pico and Smoky Crema Sauce (GF)"
type input "09 - Beef Burrito Bowl with Pico and Smoky Crema Sauce (GF)"
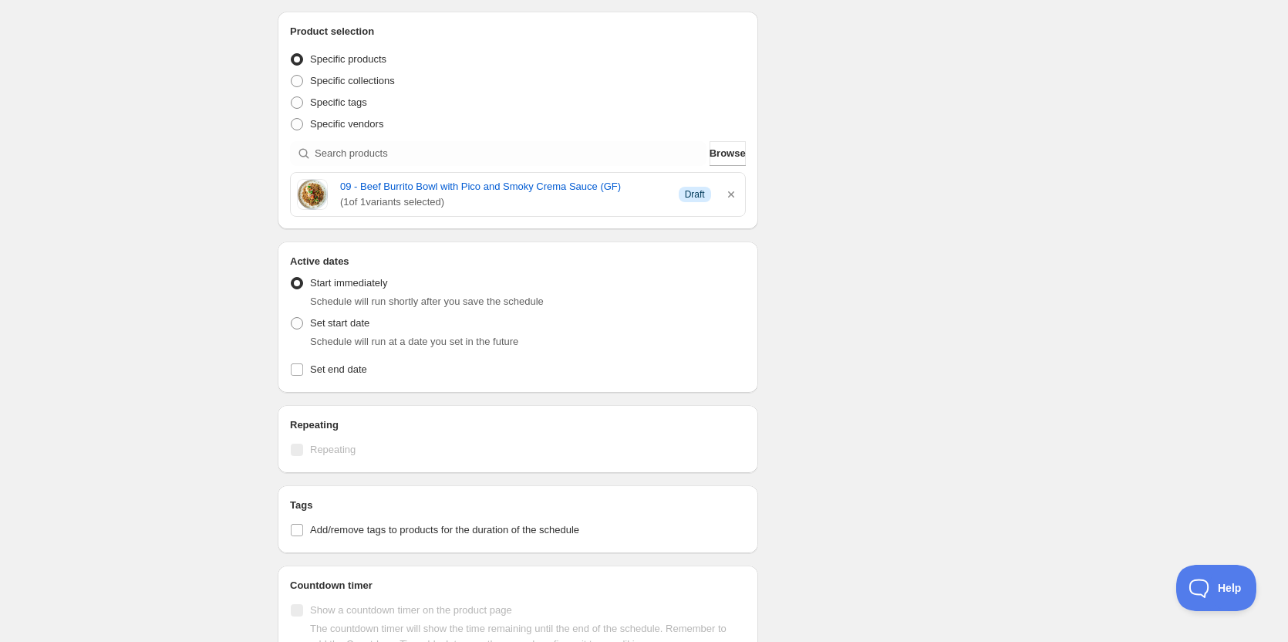
scroll to position [386, 0]
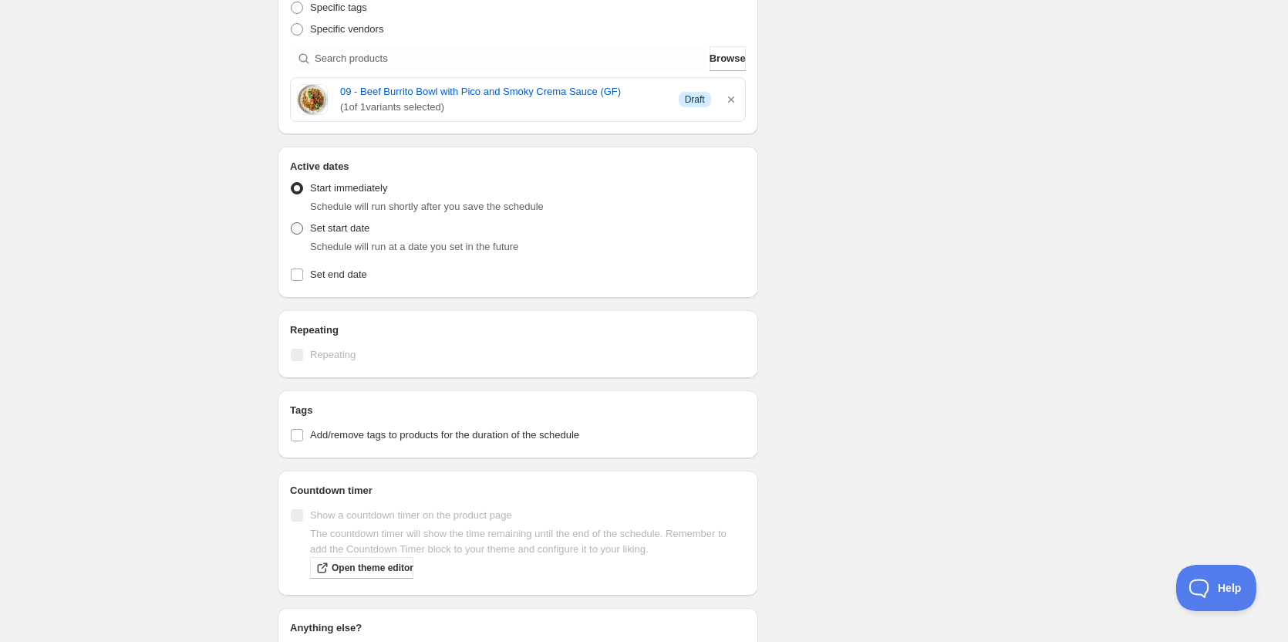
click at [298, 229] on span at bounding box center [297, 228] width 12 height 12
click at [291, 223] on input "Set start date" at bounding box center [291, 222] width 1 height 1
radio input "true"
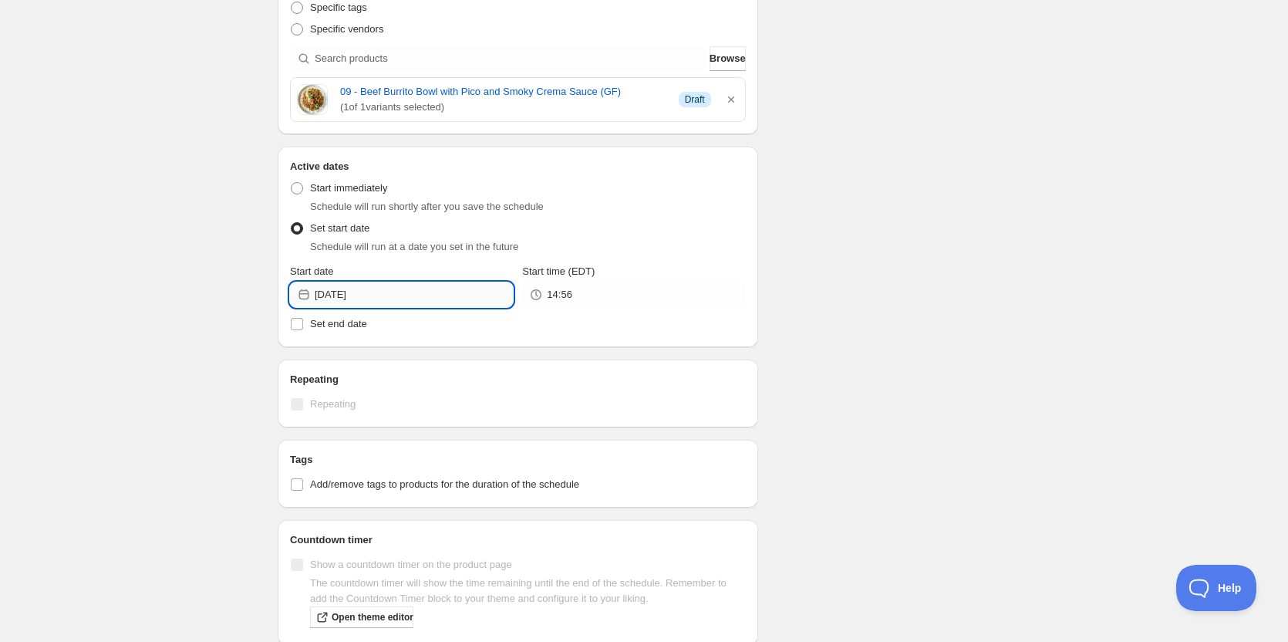
click at [376, 295] on input "2025-08-19" at bounding box center [414, 294] width 198 height 25
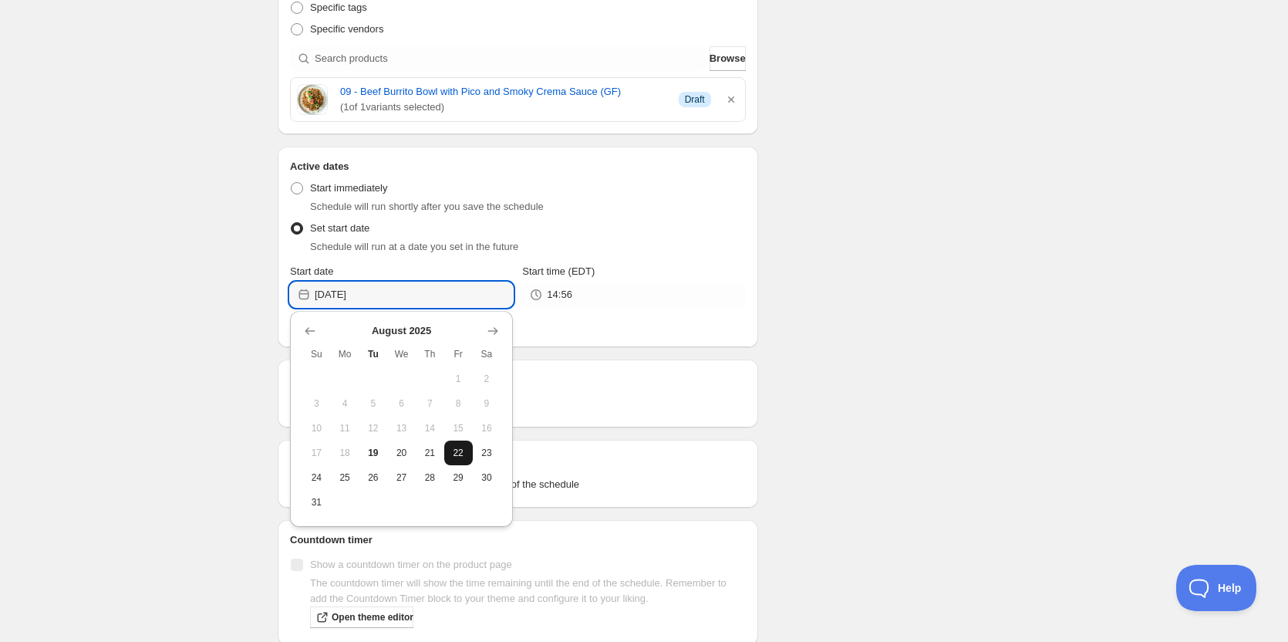
click at [460, 453] on span "22" at bounding box center [458, 452] width 16 height 12
type input "[DATE]"
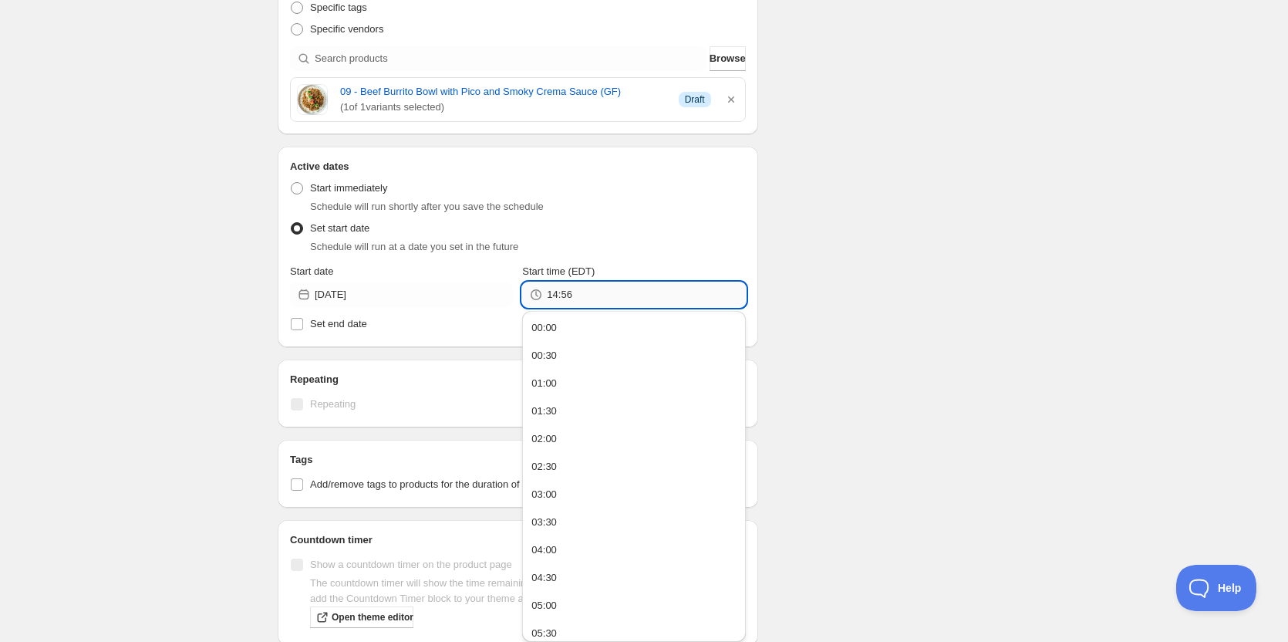
click at [583, 293] on input "14:56" at bounding box center [646, 294] width 198 height 25
click at [551, 594] on div "23:00" at bounding box center [543, 596] width 25 height 15
type input "23:00"
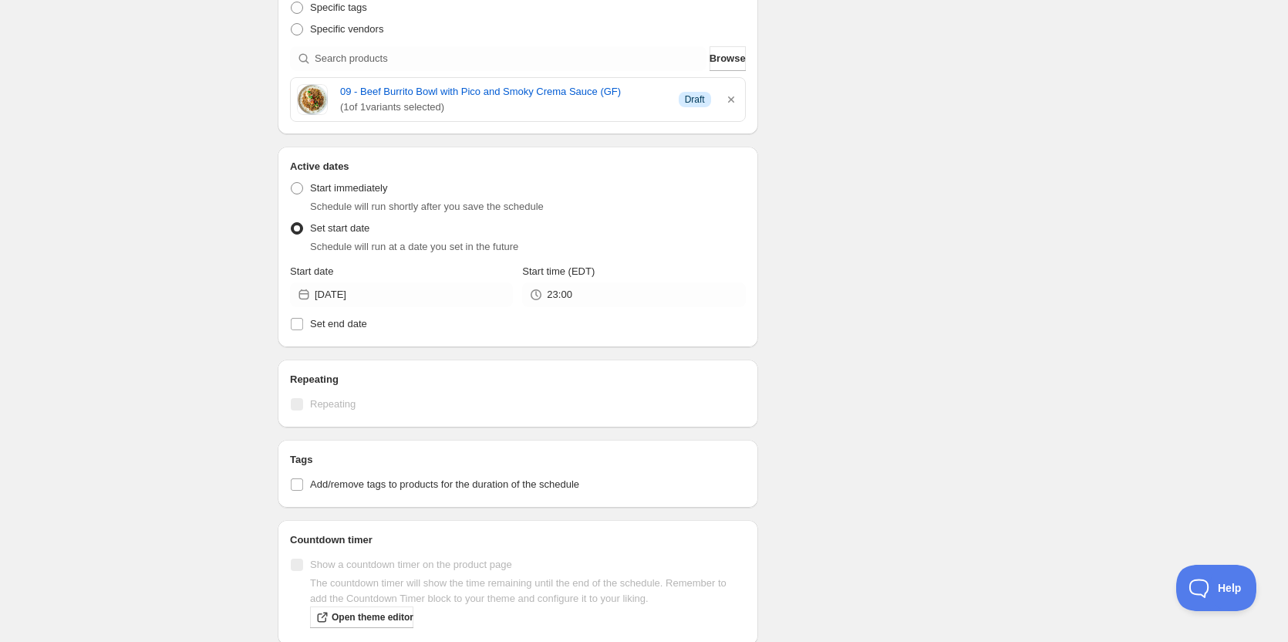
click at [905, 376] on div "Schedule name ON 08 22 2025 Your customers won't see this Action Action Publish…" at bounding box center [637, 260] width 745 height 1198
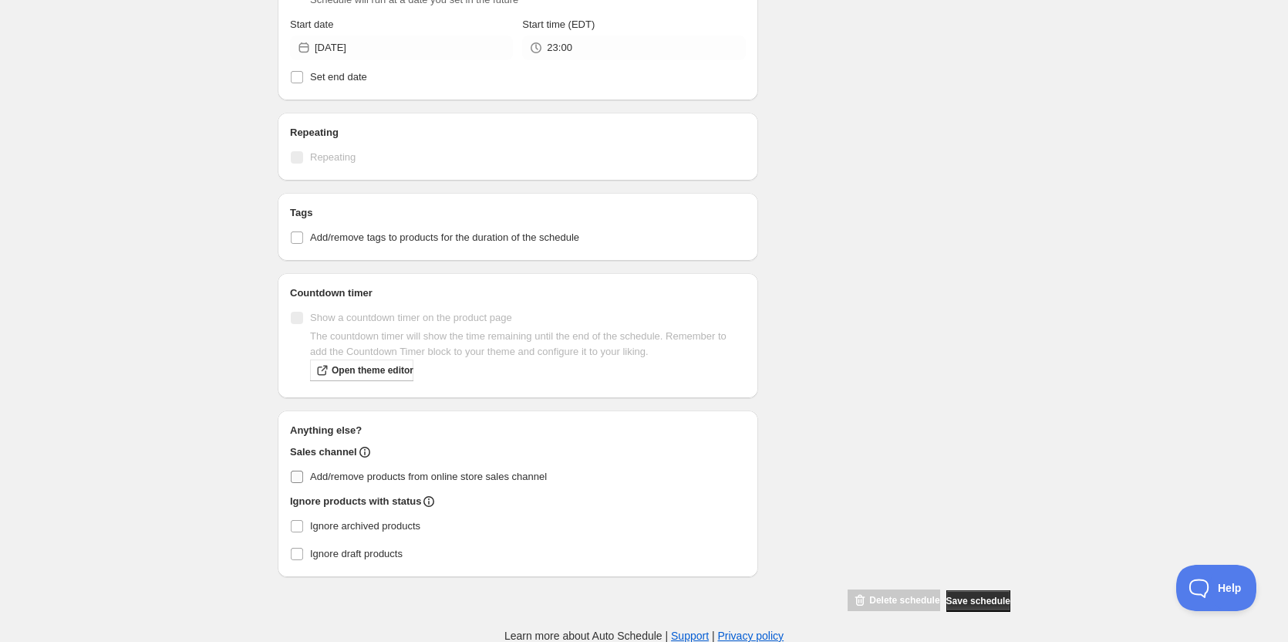
click at [295, 478] on input "Add/remove products from online store sales channel" at bounding box center [297, 476] width 12 height 12
checkbox input "true"
click at [903, 272] on div "Schedule name ON 08 22 2025 Your customers won't see this Action Action Publish…" at bounding box center [637, 13] width 745 height 1198
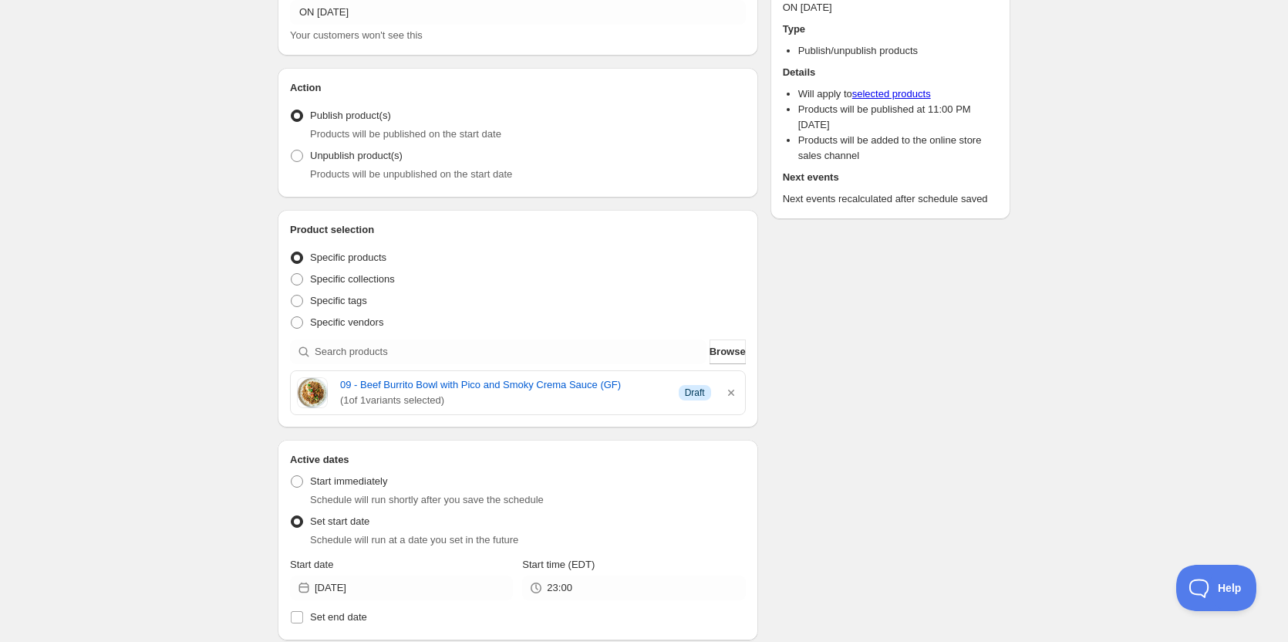
scroll to position [0, 0]
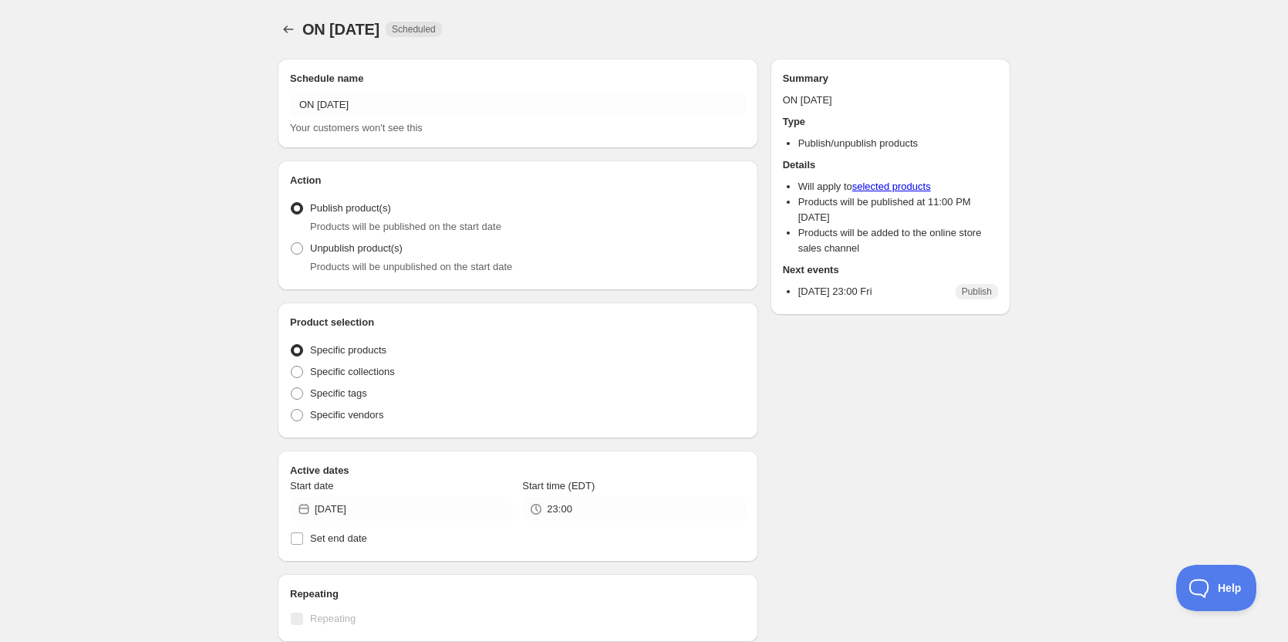
radio input "true"
checkbox input "true"
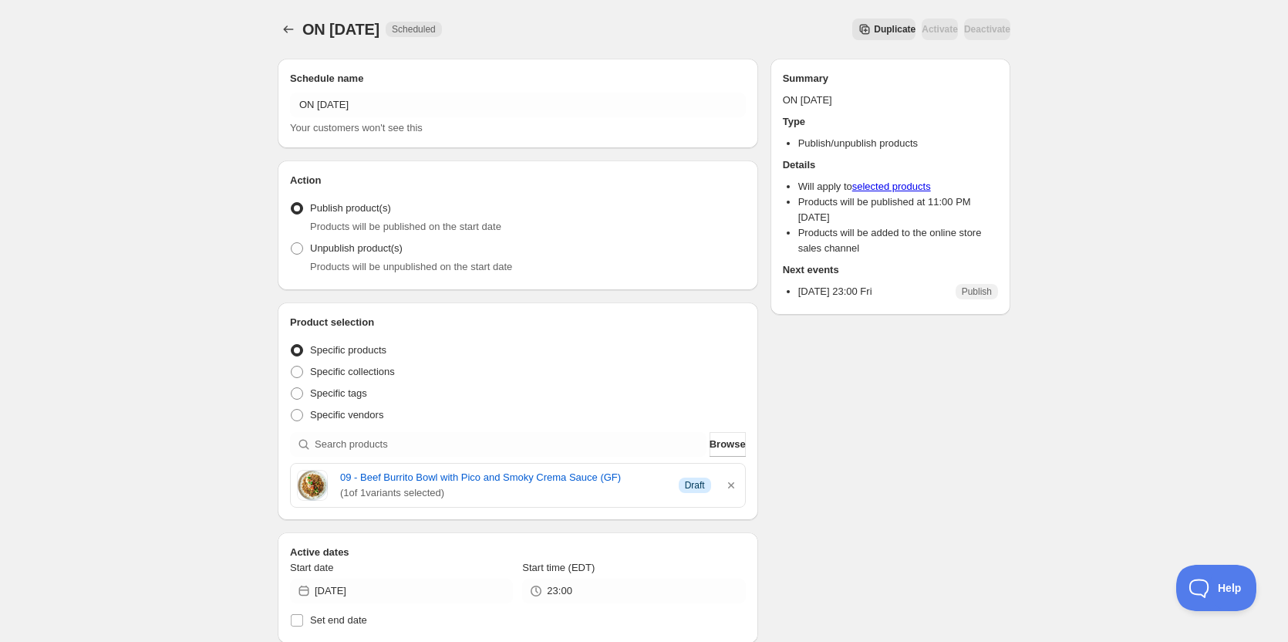
click at [143, 172] on div "ON 08 22 2025. This page is ready ON 08 22 2025 Scheduled Duplicate Activate De…" at bounding box center [644, 593] width 1288 height 1186
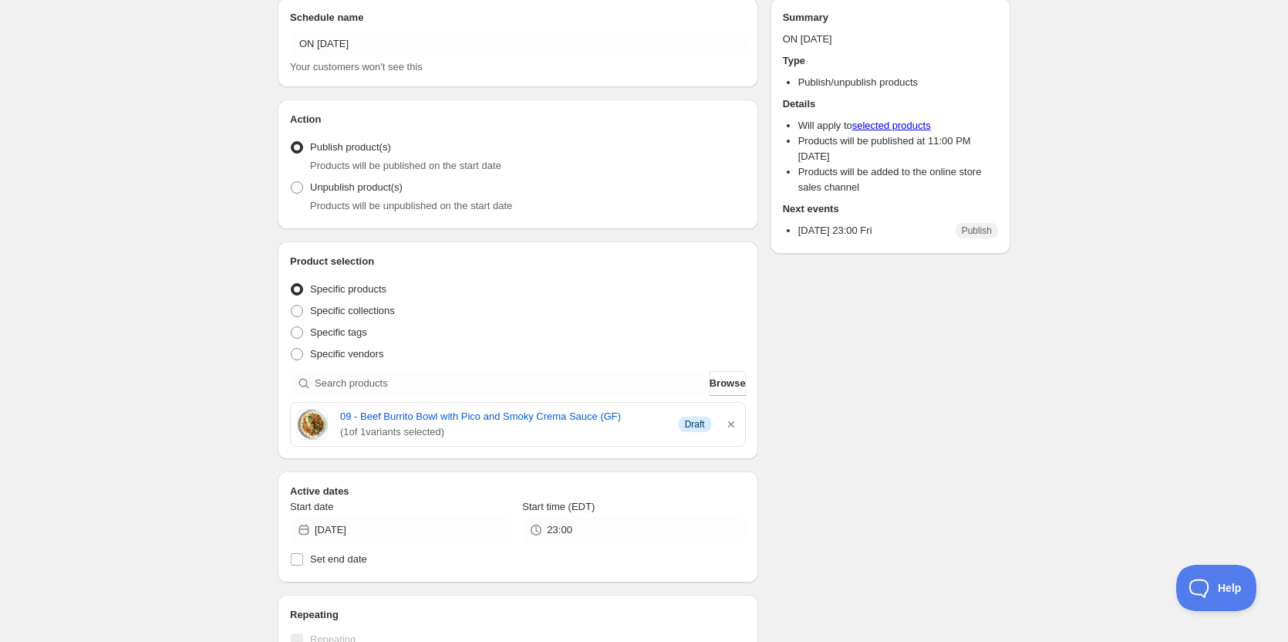
scroll to position [154, 0]
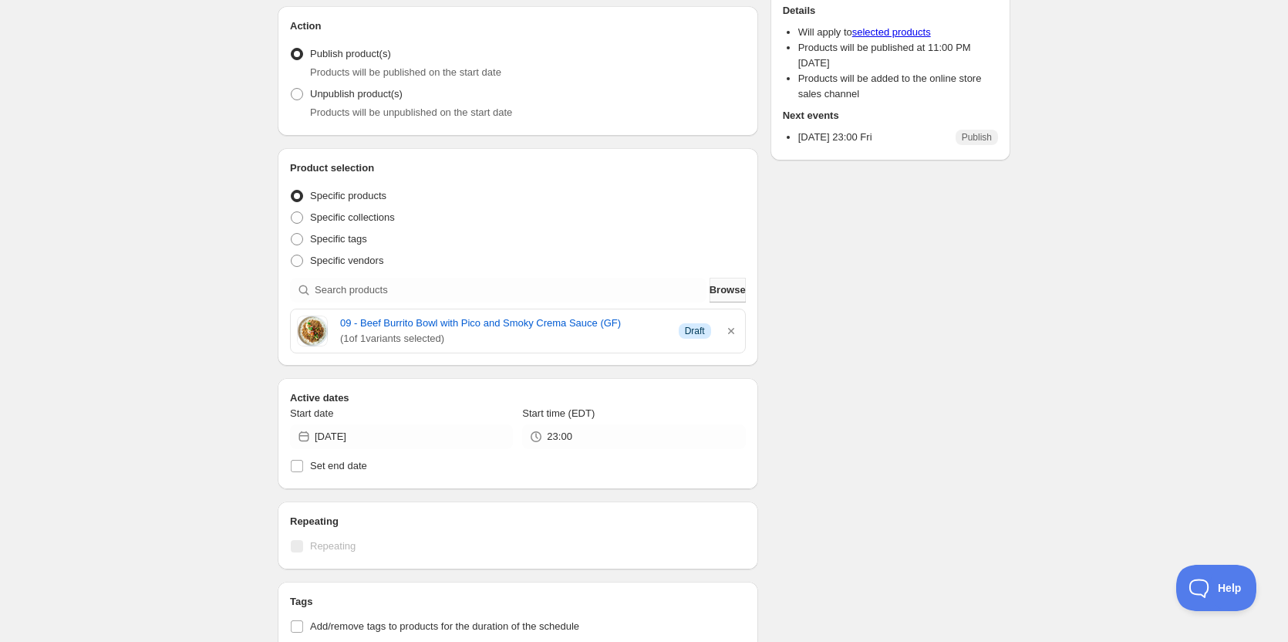
click at [723, 300] on button "Browse" at bounding box center [727, 290] width 36 height 25
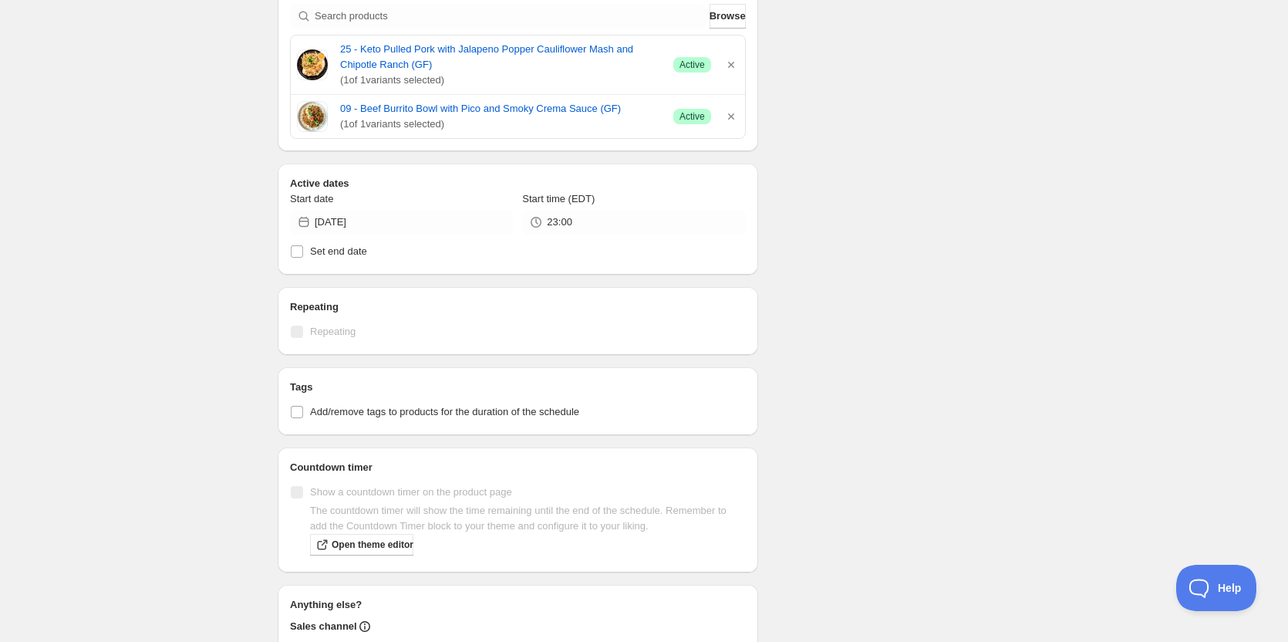
scroll to position [540, 0]
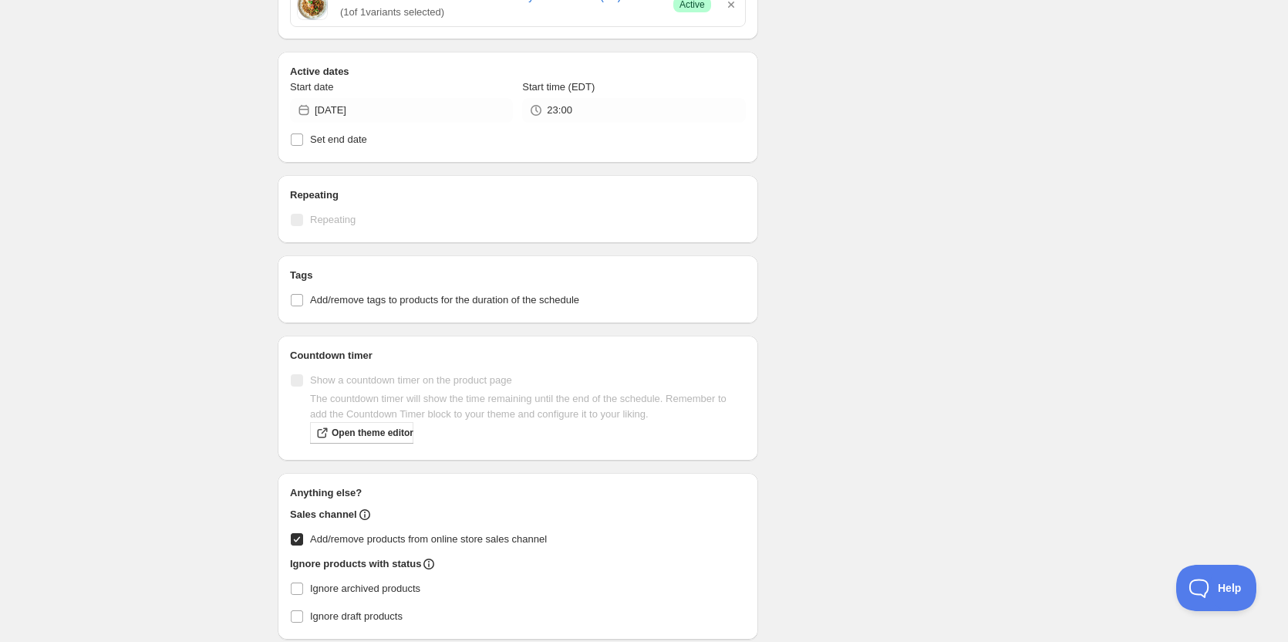
click at [170, 268] on div "ON 08 22 2025. This page is ready ON 08 22 2025 Scheduled Duplicate Activate De…" at bounding box center [644, 82] width 1288 height 1245
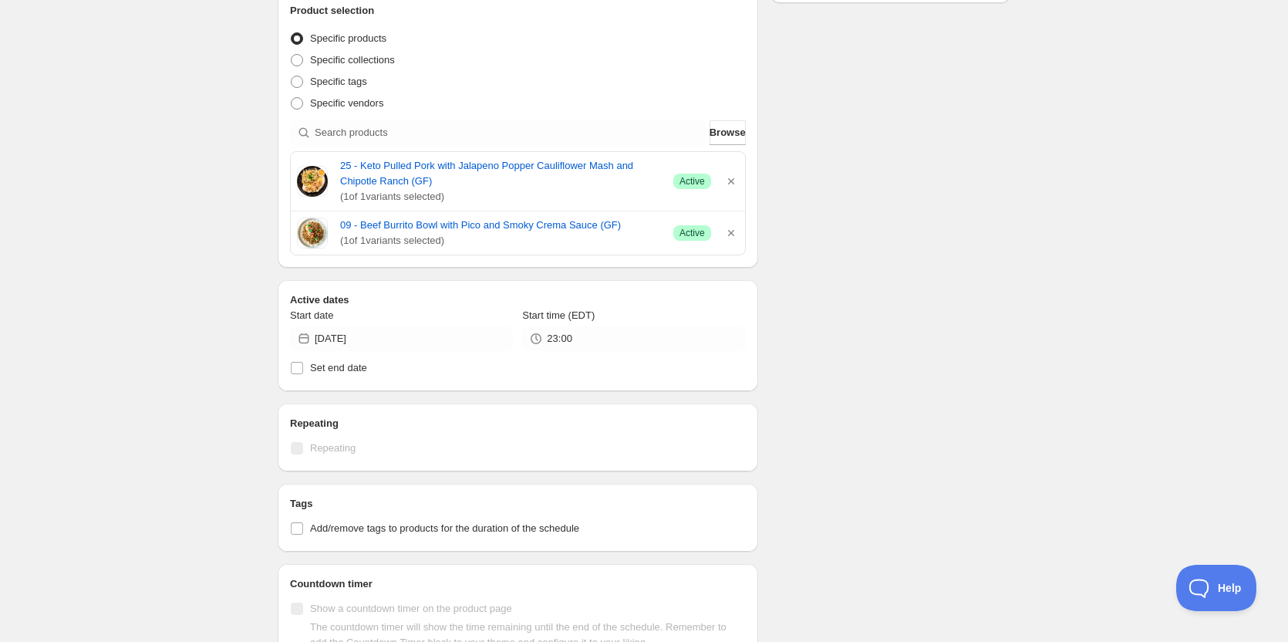
scroll to position [77, 0]
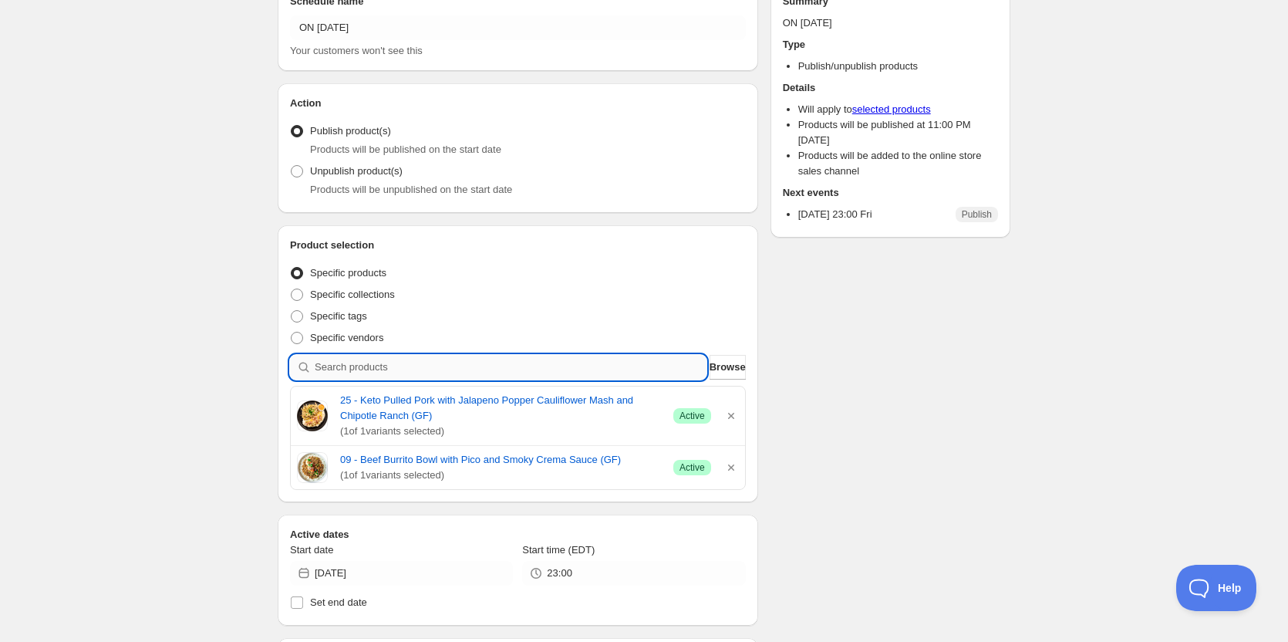
paste input "27 - Vegan Sweet Potato Harvest Bowl"
type input "27 - Vegan Sweet Potato Harvest Bowl"
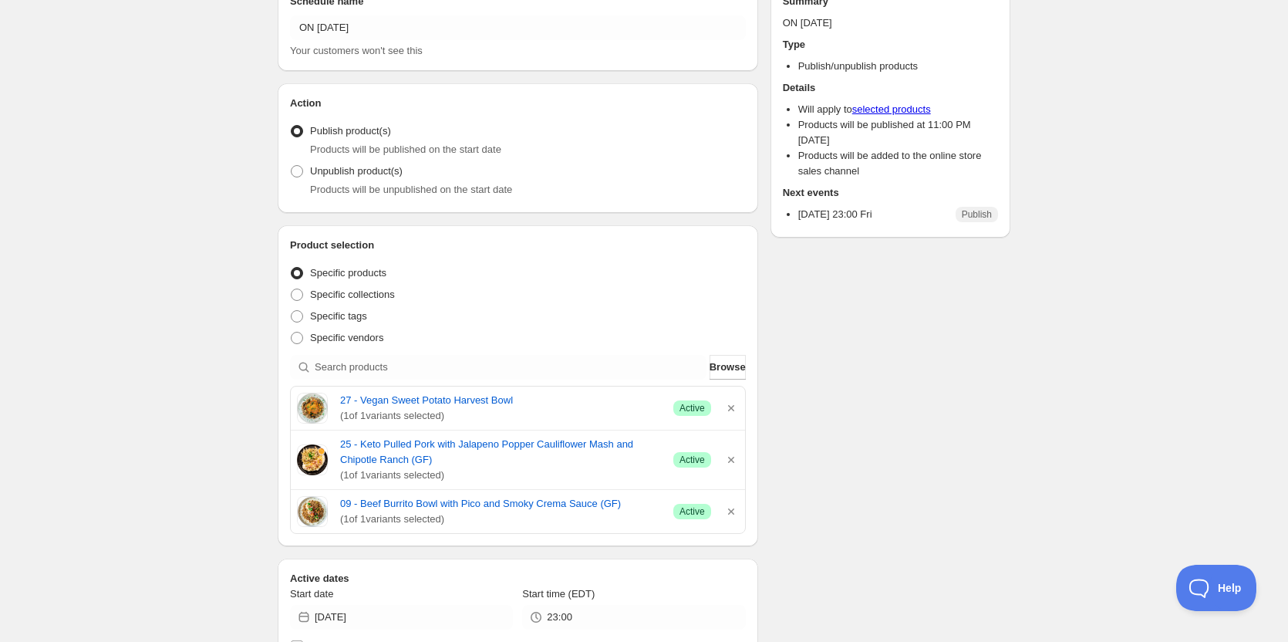
click at [908, 393] on div "Schedule name ON 08 22 2025 Your customers won't see this Action Action Publish…" at bounding box center [637, 575] width 745 height 1212
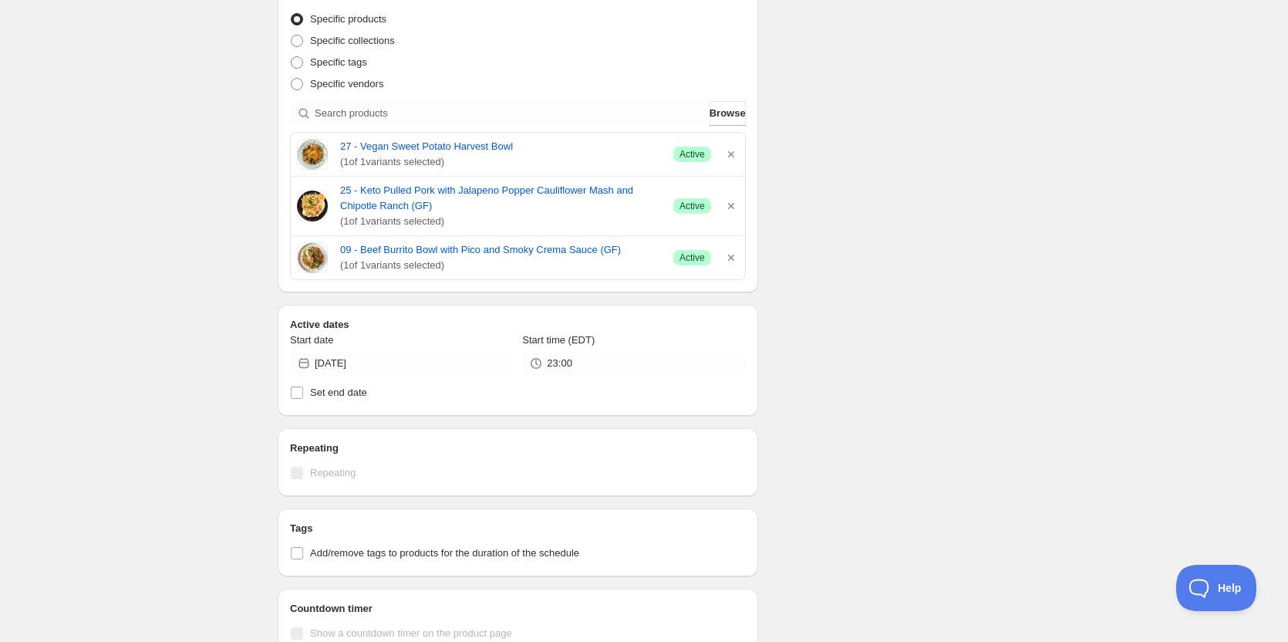
scroll to position [0, 0]
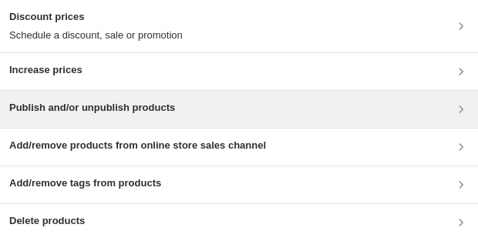
click at [64, 108] on h3 "Publish and/or unpublish products" at bounding box center [92, 107] width 166 height 15
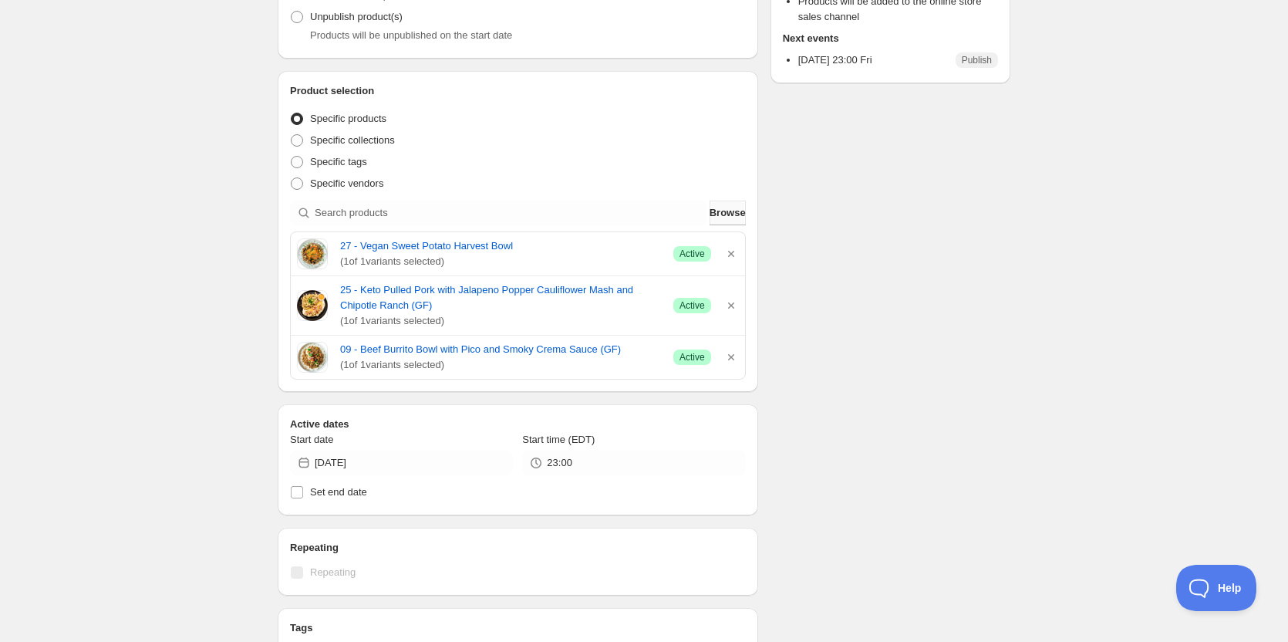
click at [711, 217] on span "Browse" at bounding box center [727, 212] width 36 height 15
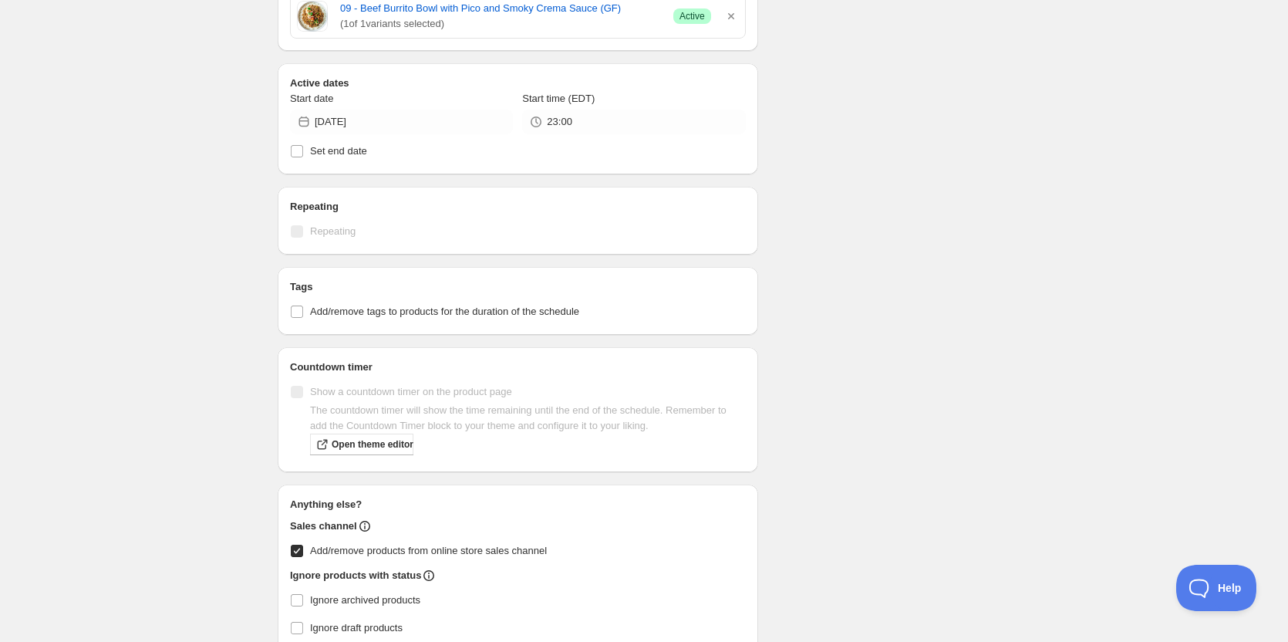
scroll to position [690, 0]
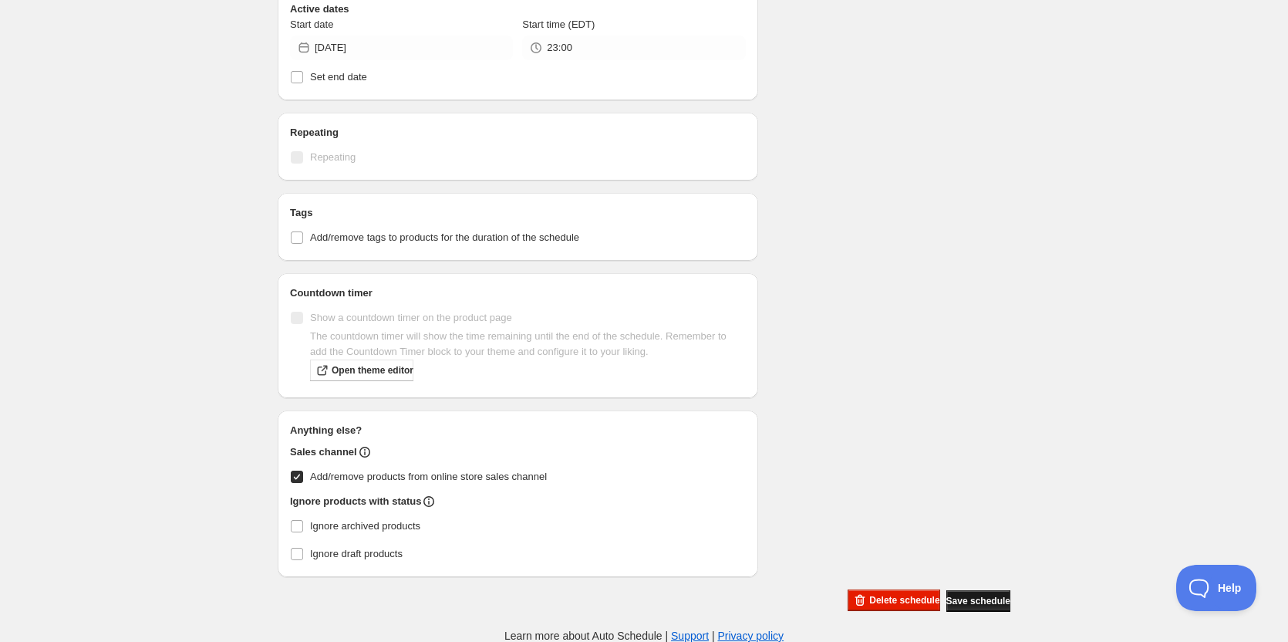
click at [982, 595] on span "Save schedule" at bounding box center [978, 601] width 64 height 12
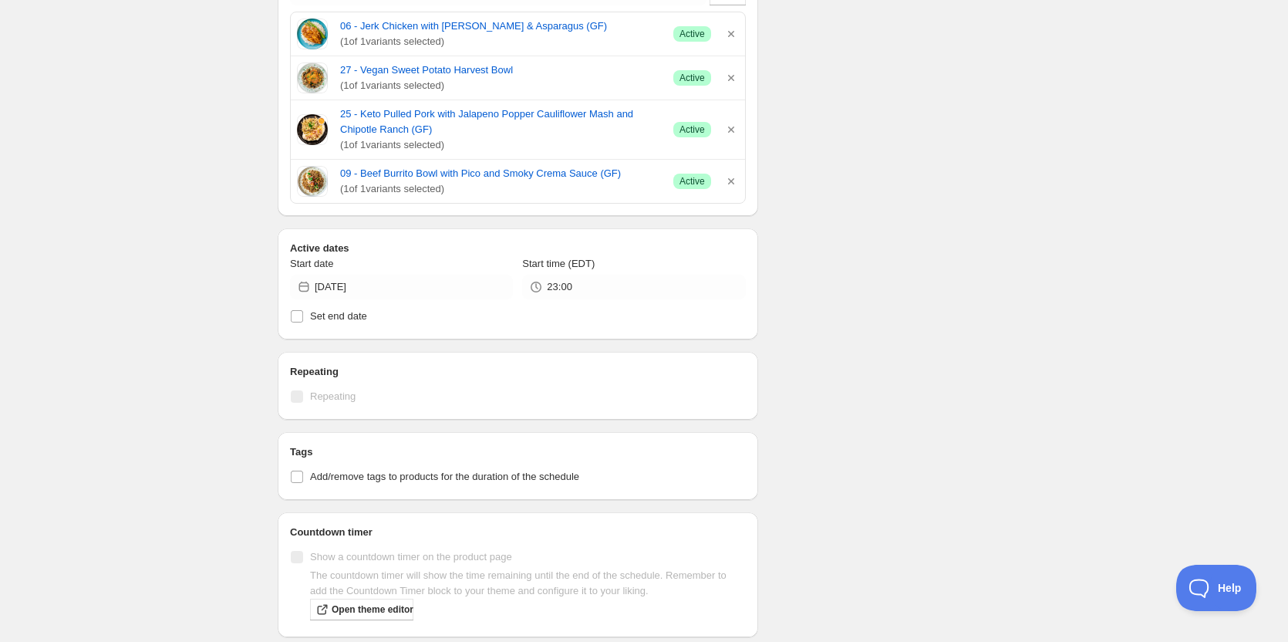
scroll to position [386, 0]
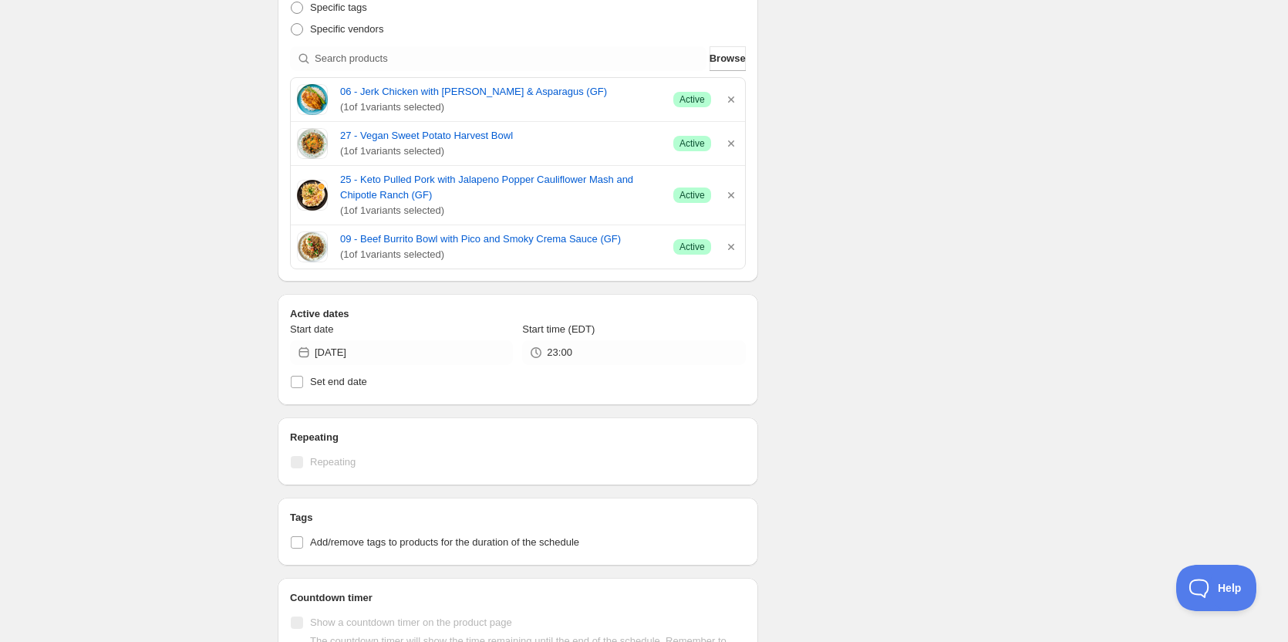
drag, startPoint x: 484, startPoint y: 258, endPoint x: 287, endPoint y: 102, distance: 251.3
click at [287, 102] on div "Product selection Entity type Specific products Specific collections Specific t…" at bounding box center [518, 99] width 480 height 365
copy div "06 - Jerk Chicken with [PERSON_NAME] & Asparagus (GF) ( 1 of 1 variants selecte…"
click at [182, 171] on div "ON [DATE]. This page is ready ON [DATE] Scheduled Duplicate Activate Deactivate…" at bounding box center [644, 280] width 1288 height 1333
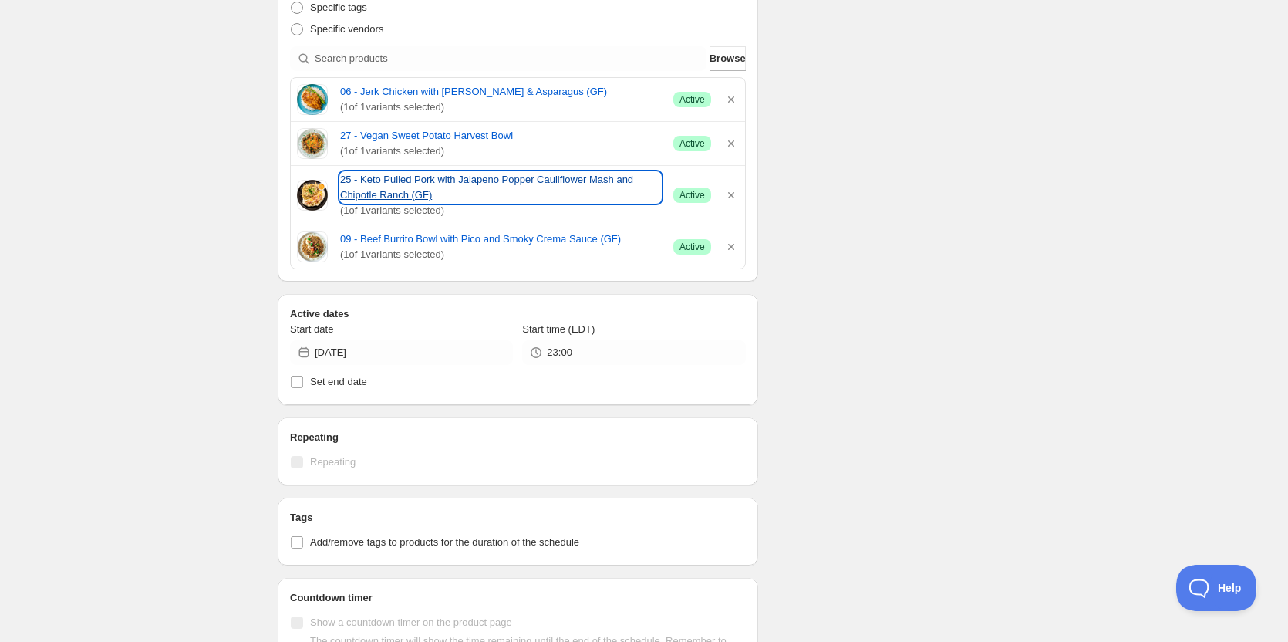
click at [409, 184] on link "25 - Keto Pulled Pork with Jalapeno Popper Cauliflower Mash and Chipotle Ranch …" at bounding box center [500, 187] width 321 height 31
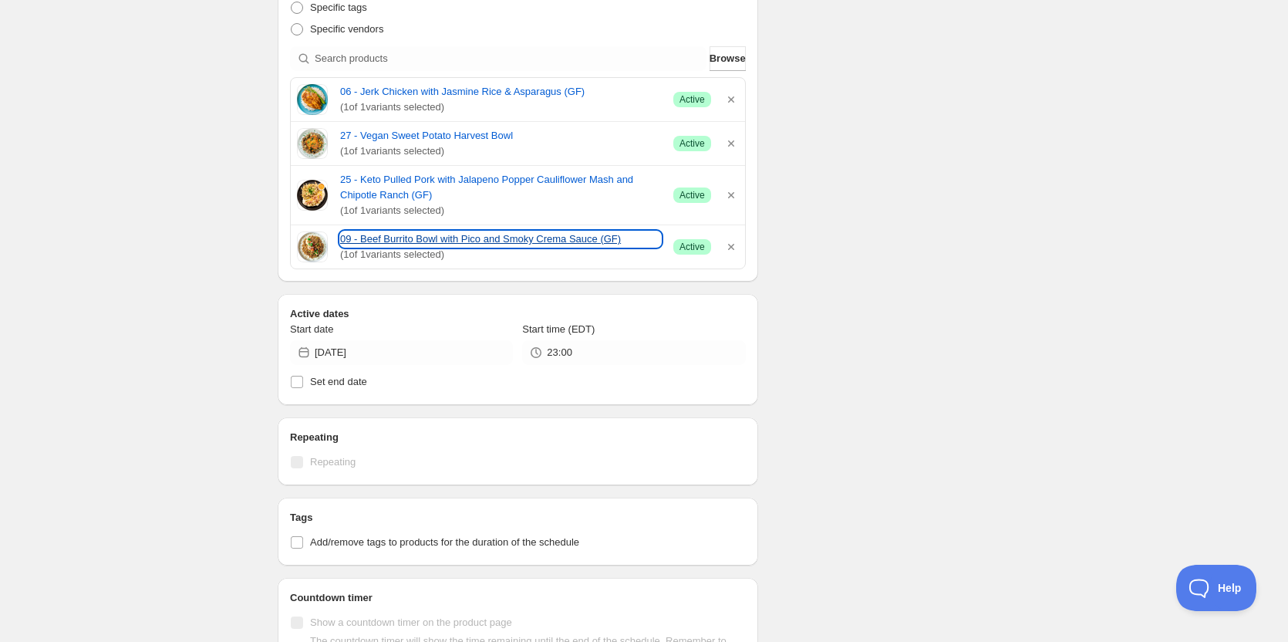
click at [450, 238] on link "09 - Beef Burrito Bowl with Pico and Smoky Crema Sauce (GF)" at bounding box center [500, 238] width 321 height 15
click at [244, 211] on div "ON [DATE]. This page is ready ON [DATE] Scheduled Duplicate Activate Deactivate…" at bounding box center [644, 280] width 1288 height 1333
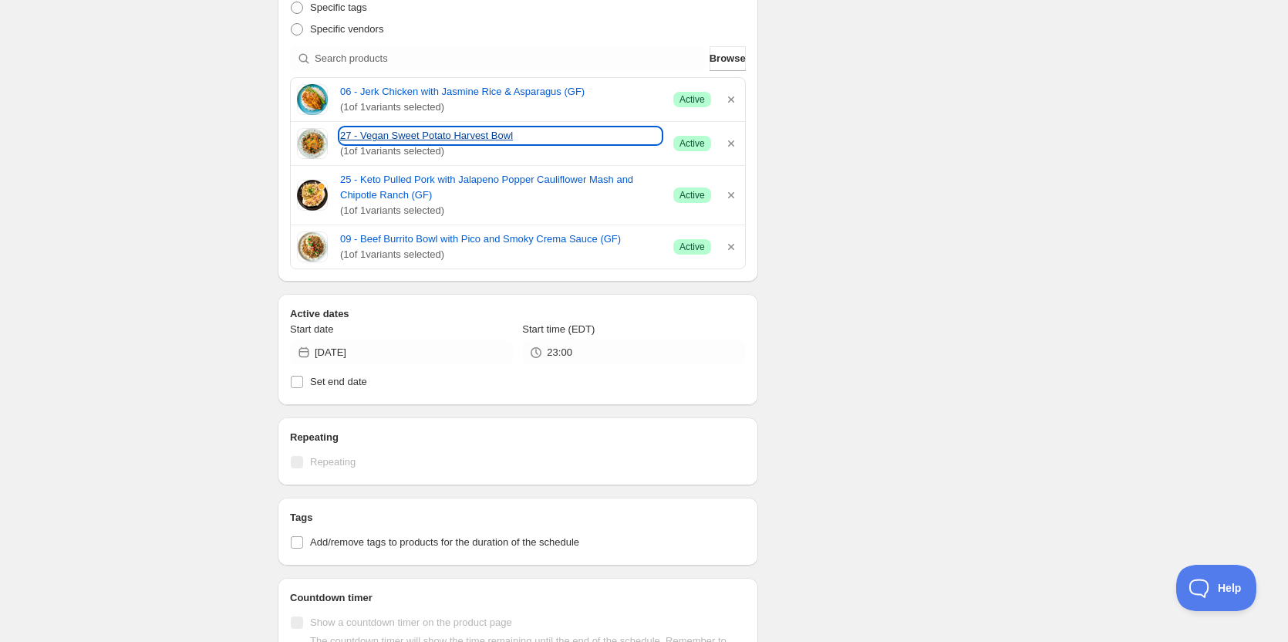
click at [388, 133] on link "27 - Vegan Sweet Potato Harvest Bowl" at bounding box center [500, 135] width 321 height 15
click at [387, 129] on link "27 - Vegan Sweet Potato Harvest Bowl" at bounding box center [500, 135] width 321 height 15
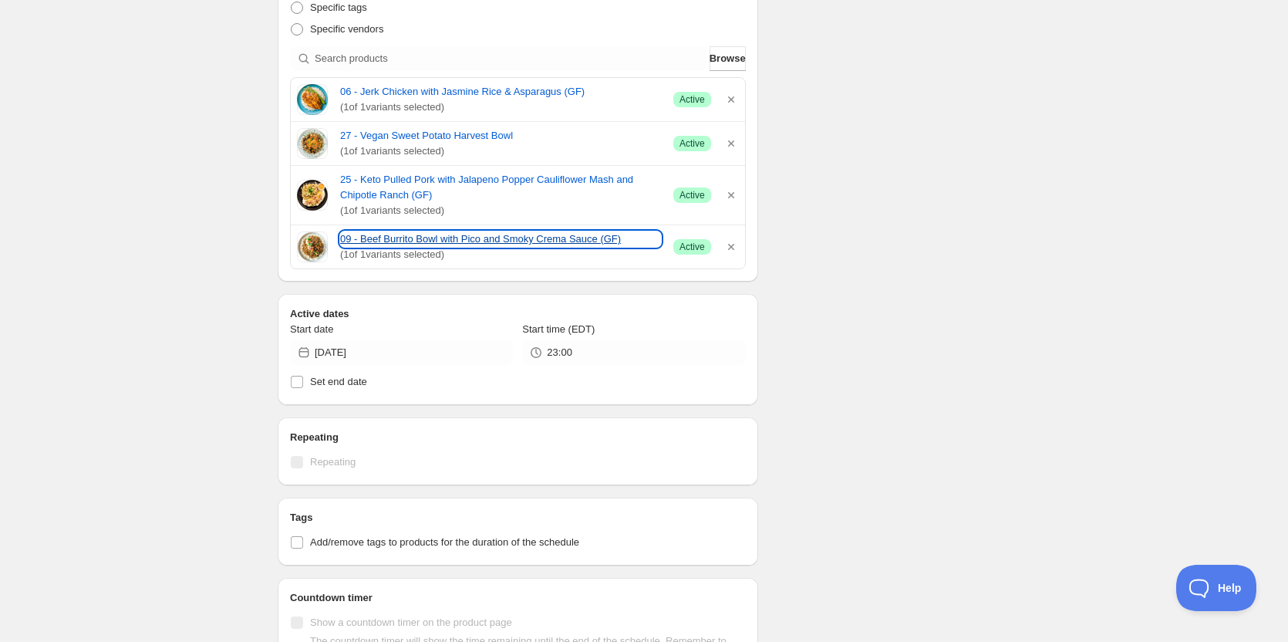
click at [424, 238] on link "09 - Beef Burrito Bowl with Pico and Smoky Crema Sauce (GF)" at bounding box center [500, 238] width 321 height 15
click at [159, 93] on div "ON [DATE]. This page is ready ON [DATE] Scheduled Duplicate Activate Deactivate…" at bounding box center [644, 280] width 1288 height 1333
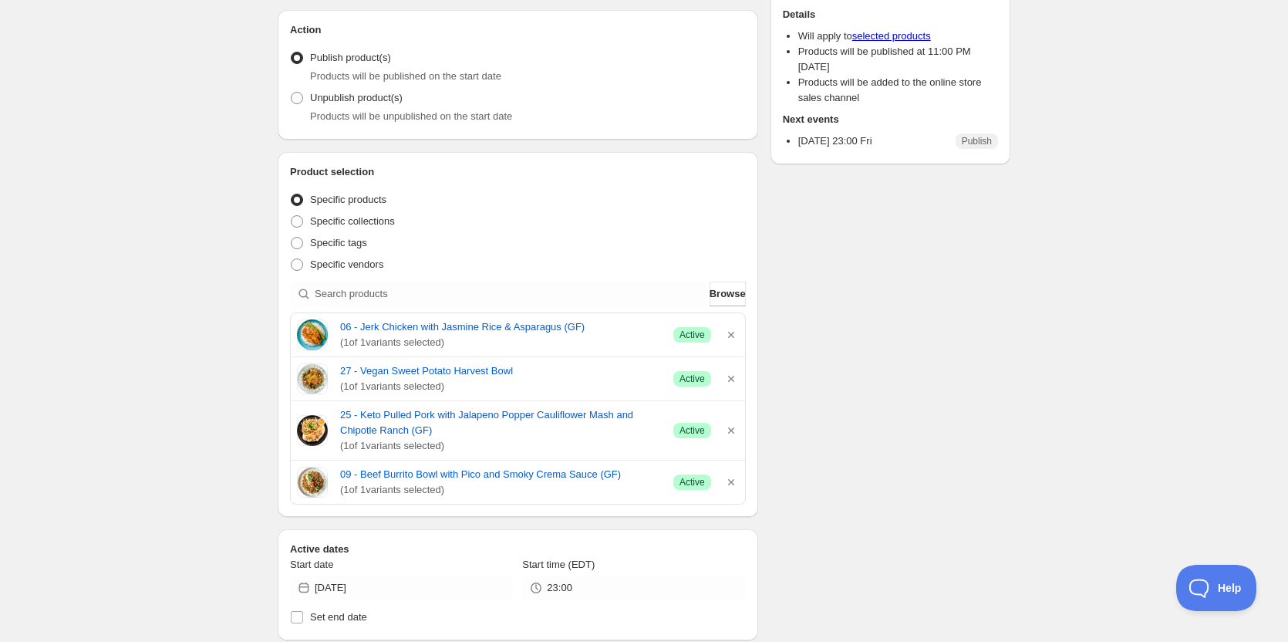
scroll to position [0, 0]
